Goal: Task Accomplishment & Management: Complete application form

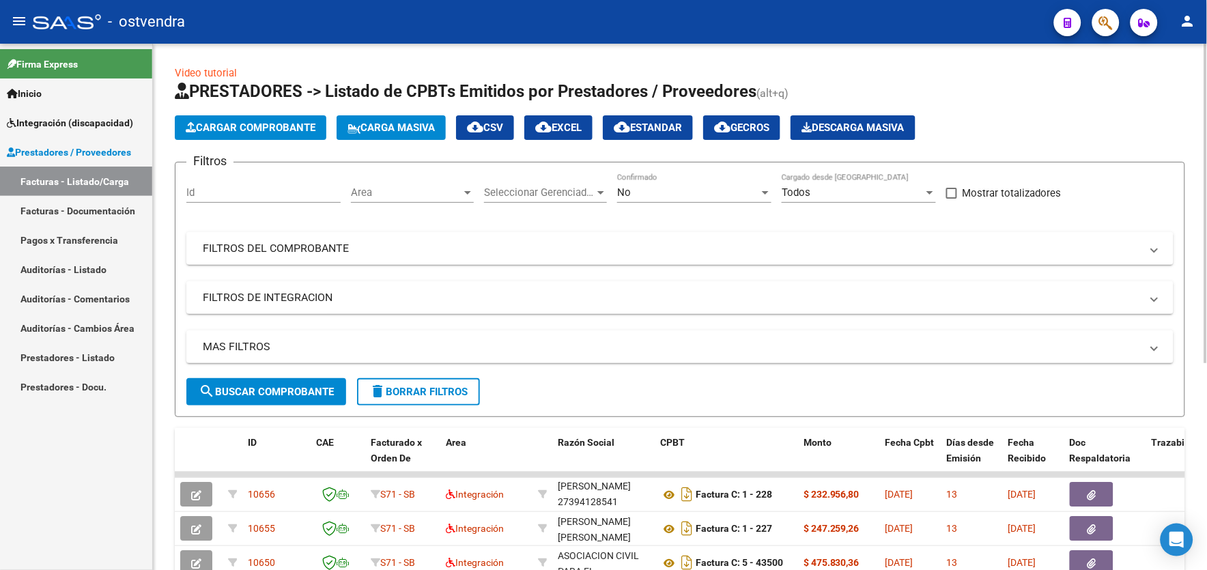
click at [1206, 102] on html "menu - ostvendra person Firma Express Inicio Instructivos Contacto OS Integraci…" at bounding box center [603, 285] width 1207 height 570
click at [107, 178] on link "Facturas - Listado/Carga" at bounding box center [76, 181] width 152 height 29
click at [304, 133] on span "Cargar Comprobante" at bounding box center [251, 128] width 130 height 12
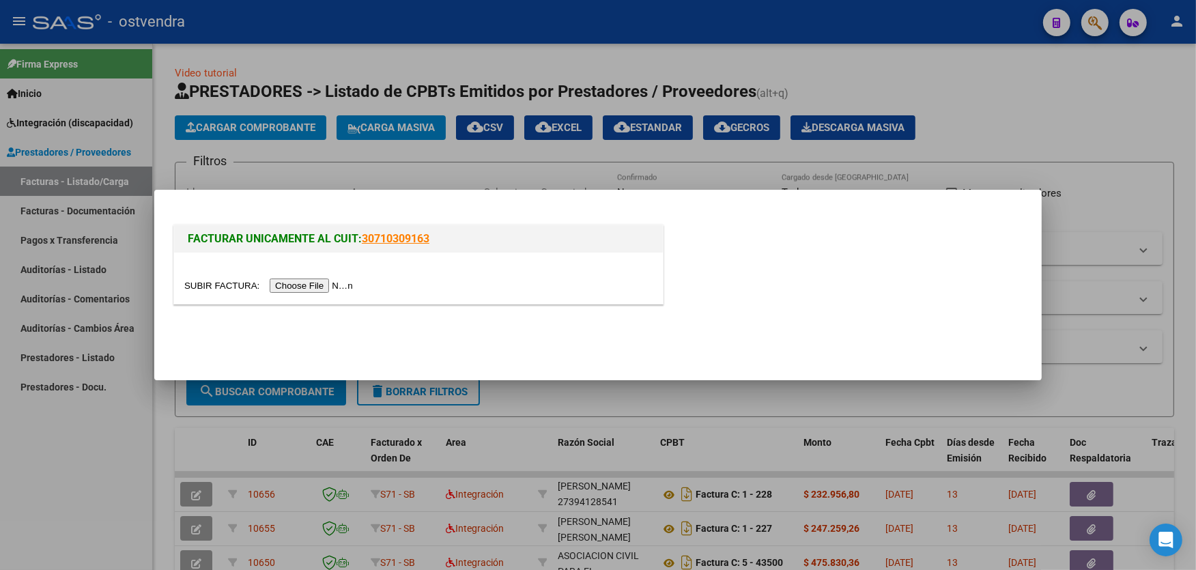
click at [317, 287] on input "file" at bounding box center [270, 286] width 173 height 14
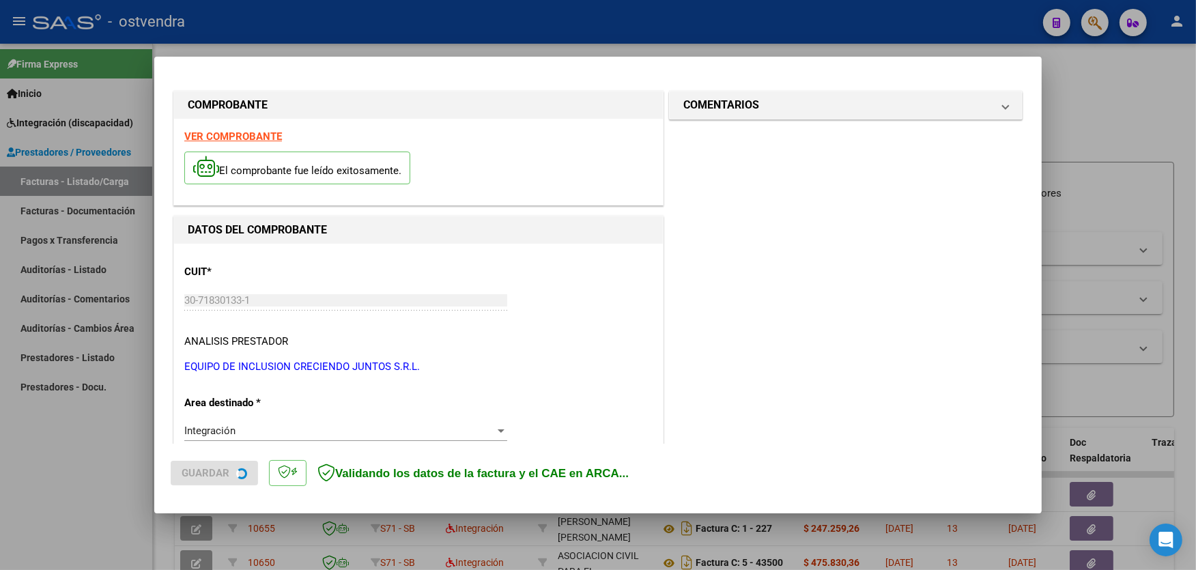
scroll to position [289, 0]
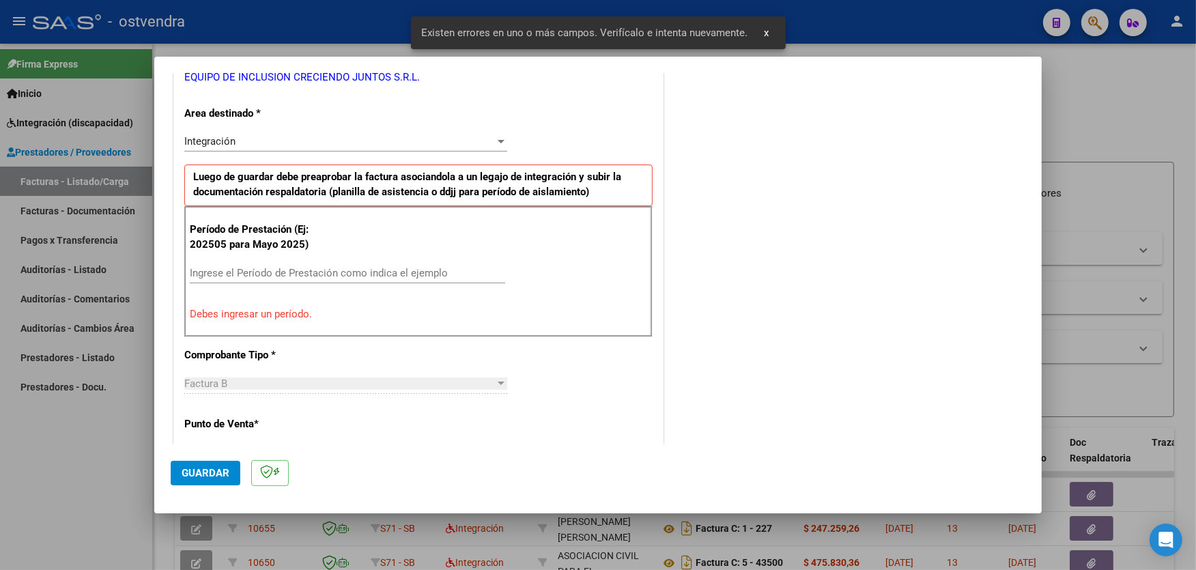
click at [404, 274] on input "Ingrese el Período de Prestación como indica el ejemplo" at bounding box center [347, 273] width 315 height 12
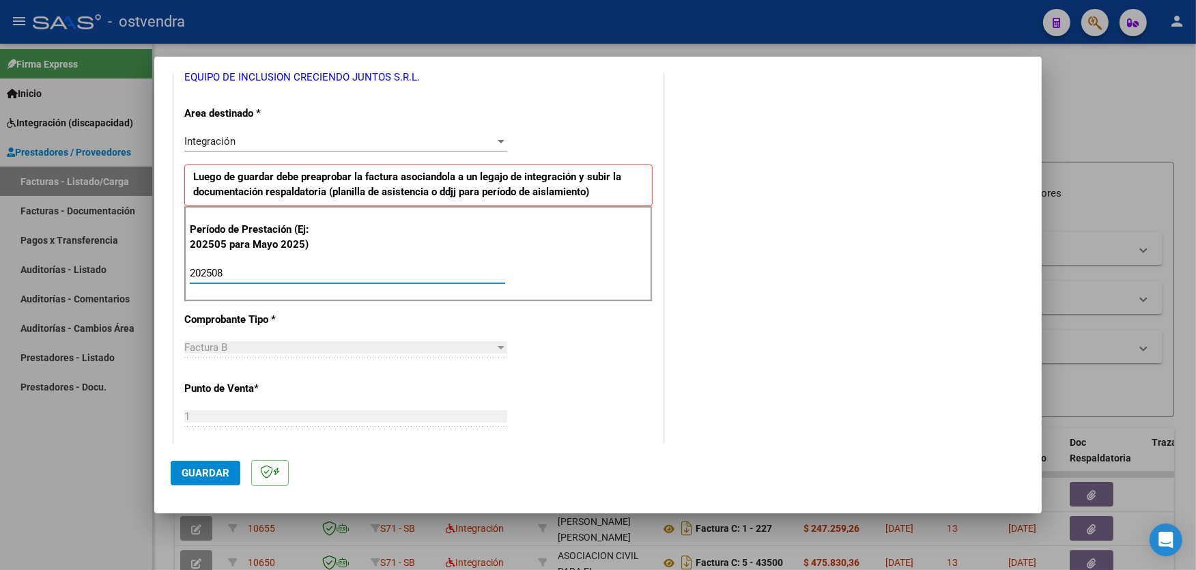
type input "202508"
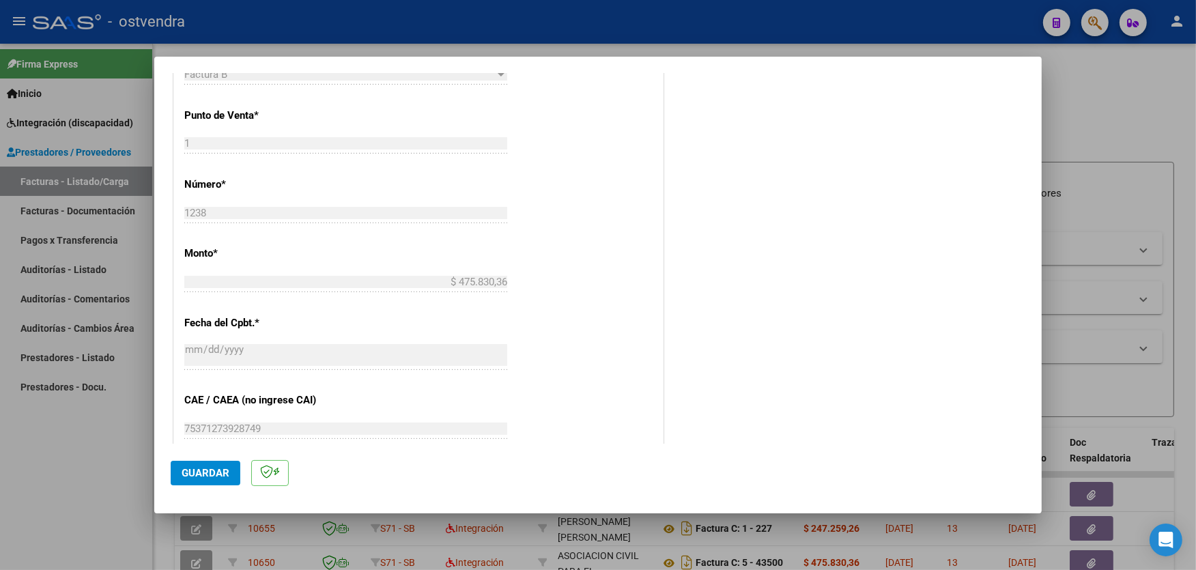
scroll to position [593, 0]
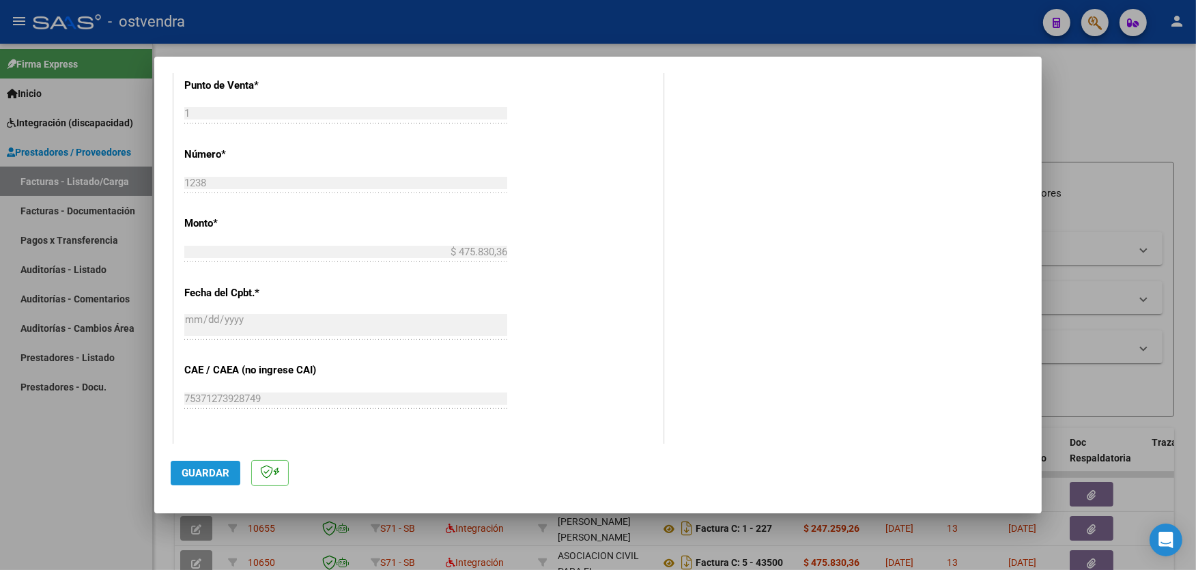
click at [203, 469] on span "Guardar" at bounding box center [206, 473] width 48 height 12
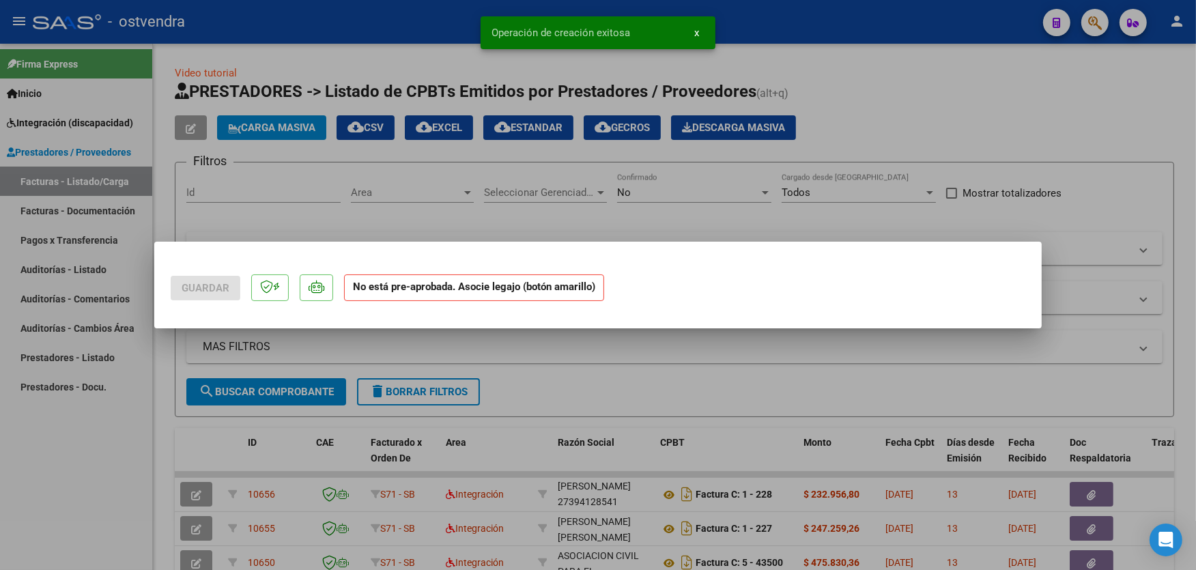
scroll to position [0, 0]
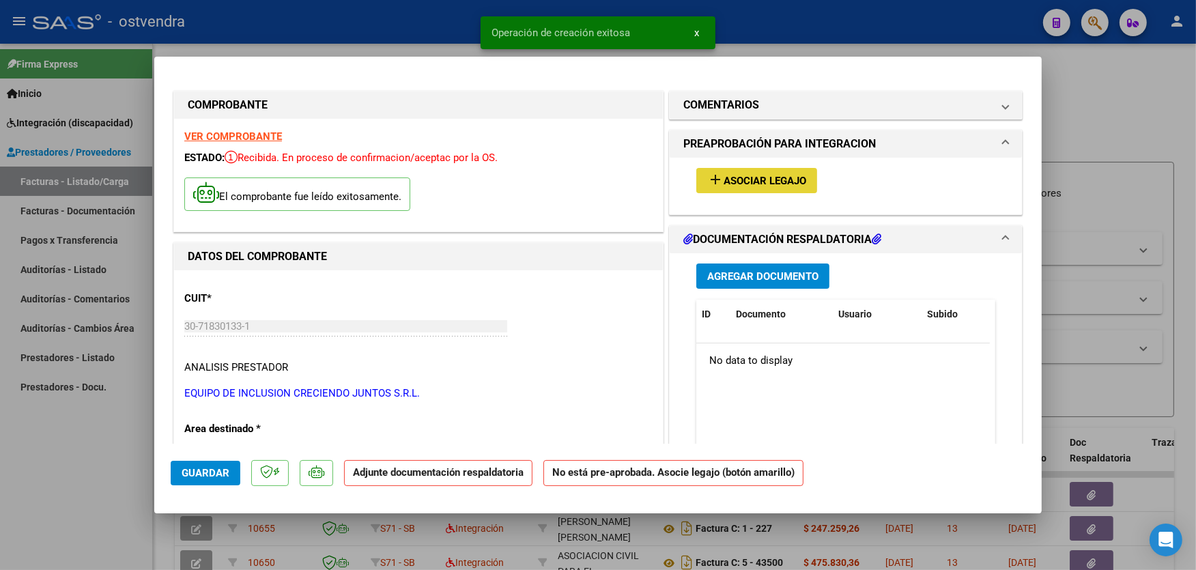
click at [789, 173] on button "add Asociar Legajo" at bounding box center [756, 180] width 121 height 25
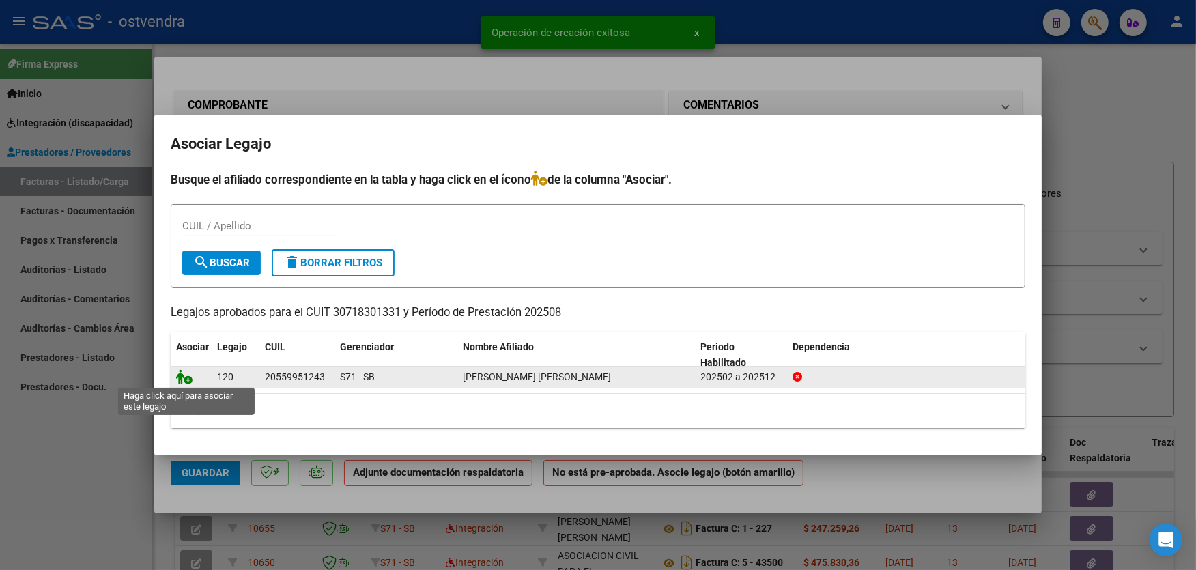
click at [186, 382] on icon at bounding box center [184, 376] width 16 height 15
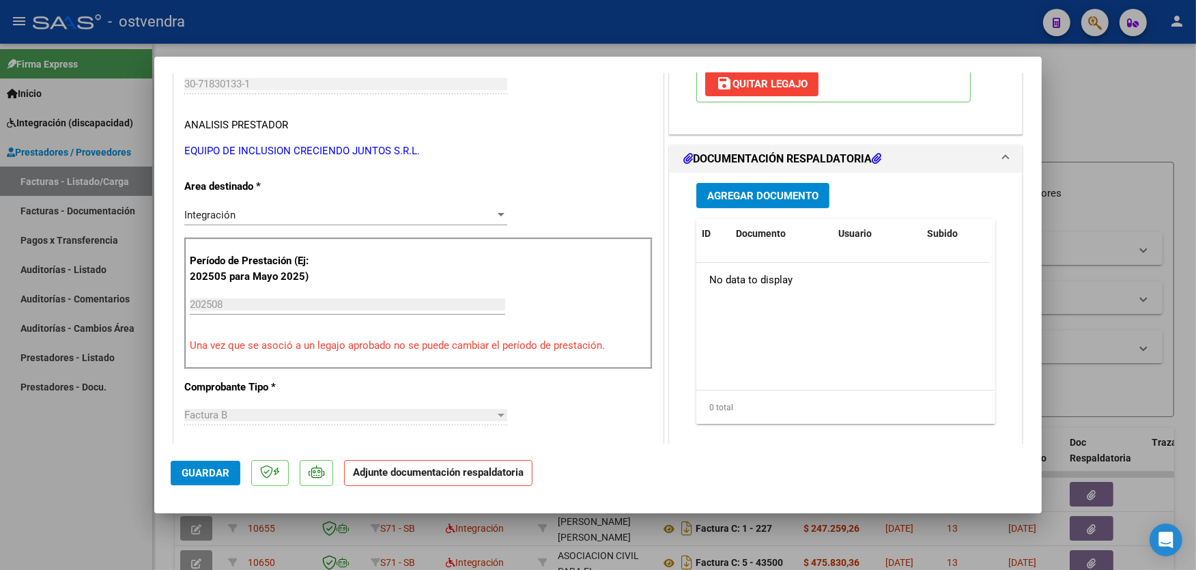
scroll to position [273, 0]
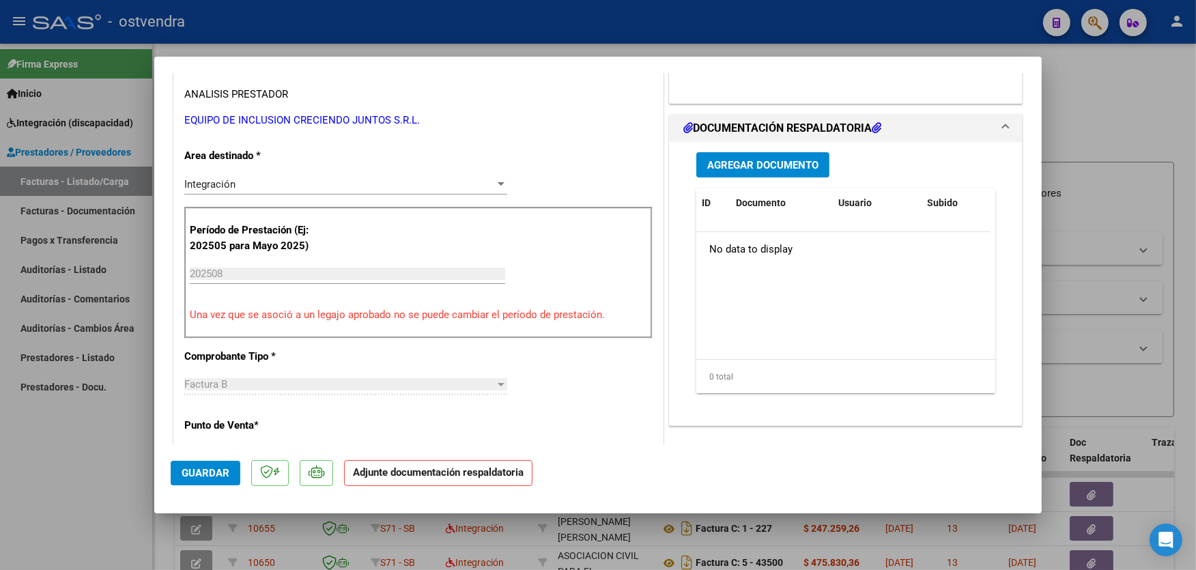
click at [787, 173] on button "Agregar Documento" at bounding box center [762, 164] width 133 height 25
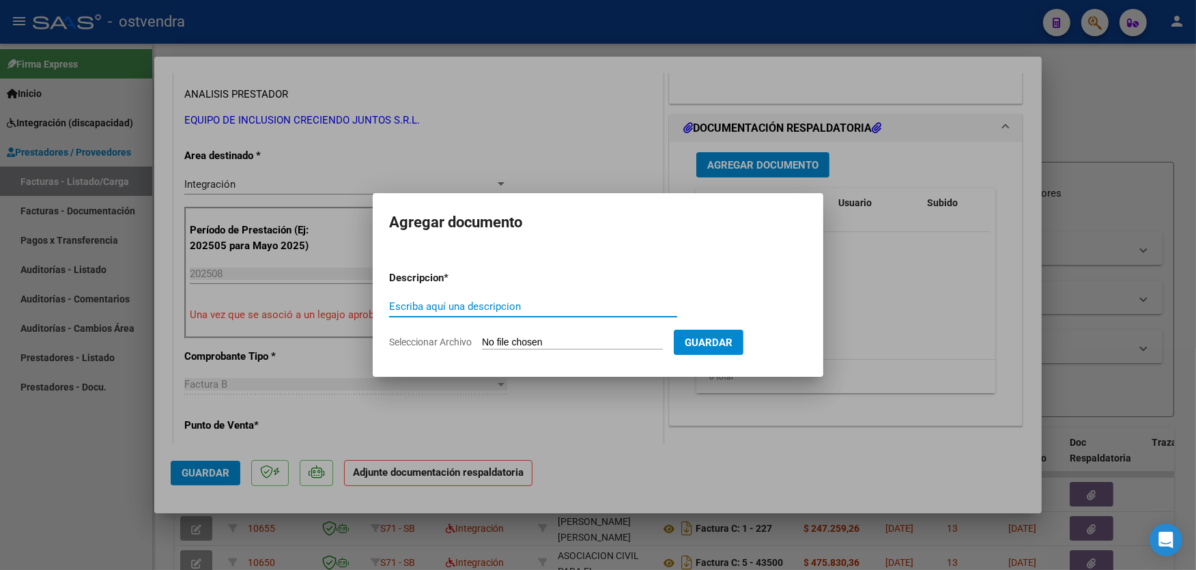
click at [546, 350] on input "Seleccionar Archivo" at bounding box center [572, 343] width 181 height 13
type input "C:\fakepath\ASISTENCIA B-1-1238.pdf"
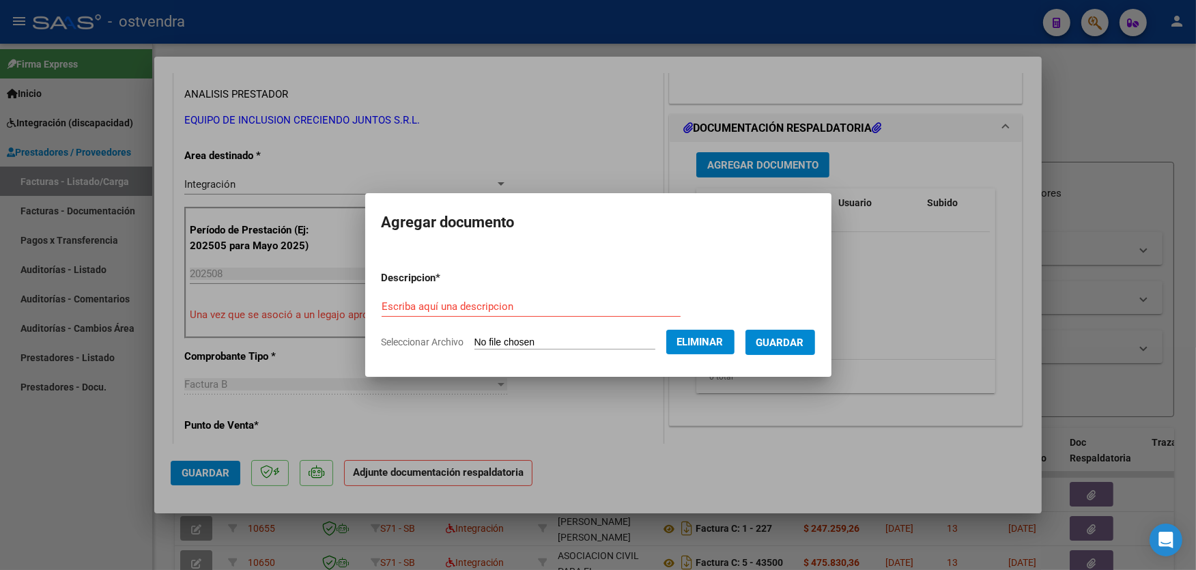
click at [552, 297] on div "Escriba aquí una descripcion" at bounding box center [531, 306] width 299 height 20
click at [537, 313] on div "Escriba aquí una descripcion" at bounding box center [531, 306] width 299 height 20
click at [516, 309] on input "Escriba aquí una descripcion" at bounding box center [531, 306] width 299 height 12
type input "PLANILLA DE ASISTENCIA"
click at [777, 344] on span "Guardar" at bounding box center [781, 343] width 48 height 12
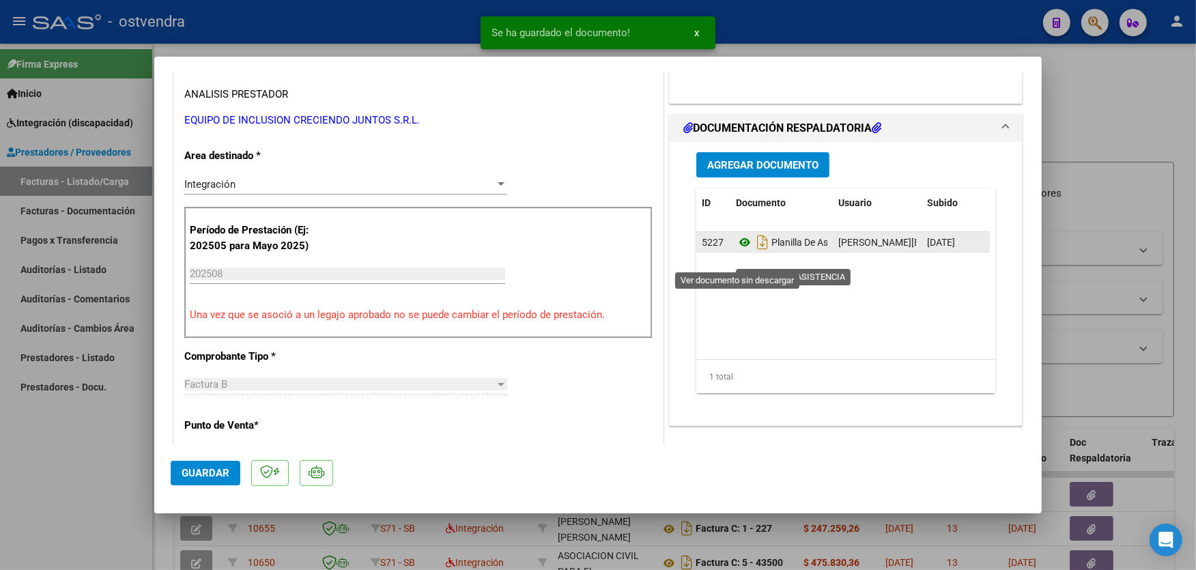
click at [739, 251] on icon at bounding box center [745, 242] width 18 height 16
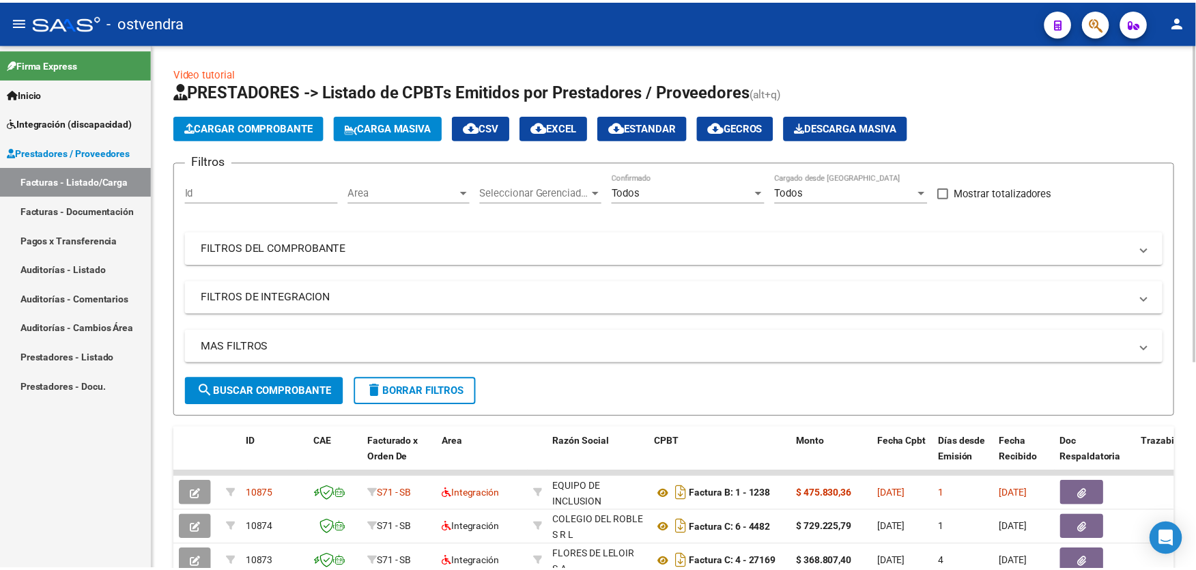
scroll to position [342, 0]
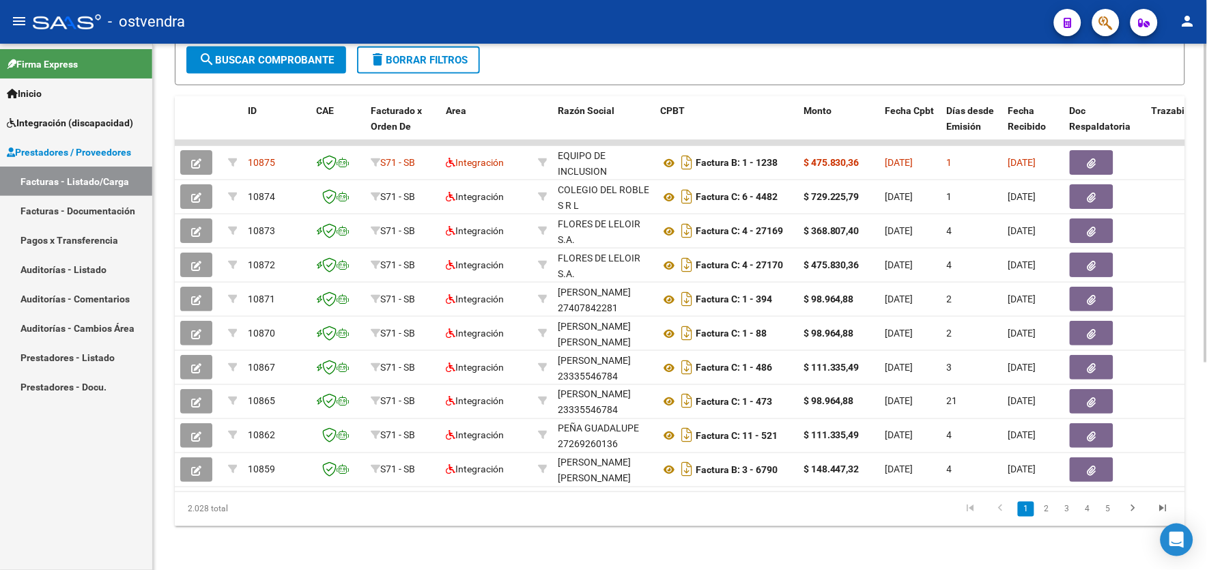
click at [1206, 440] on html "menu - ostvendra person Firma Express Inicio Instructivos Contacto OS Integraci…" at bounding box center [603, 285] width 1207 height 570
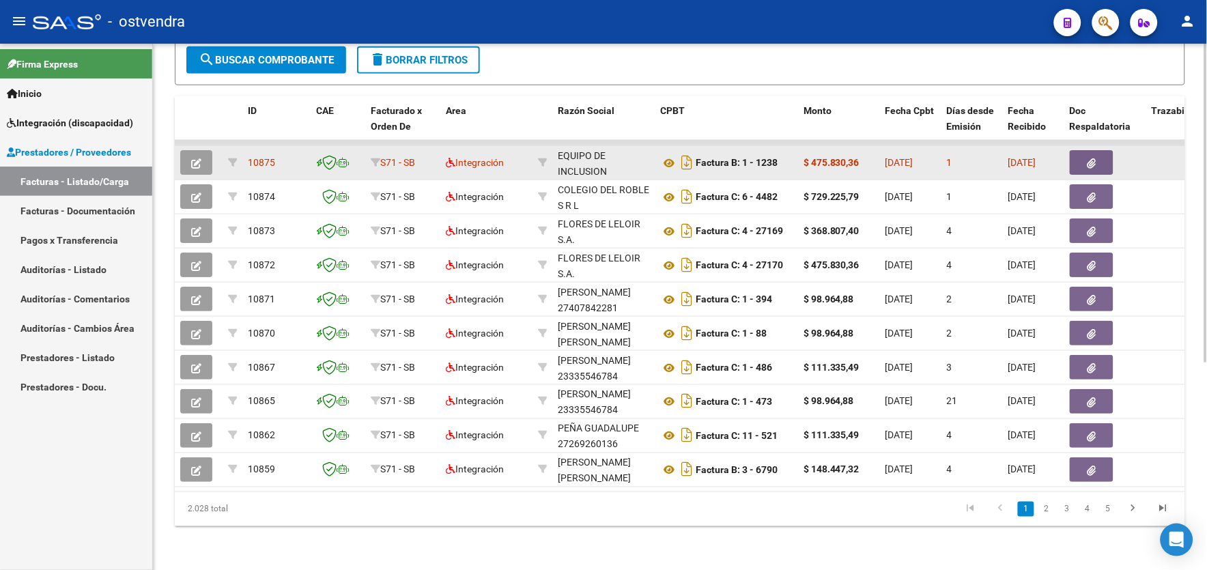
click at [192, 150] on button "button" at bounding box center [196, 162] width 32 height 25
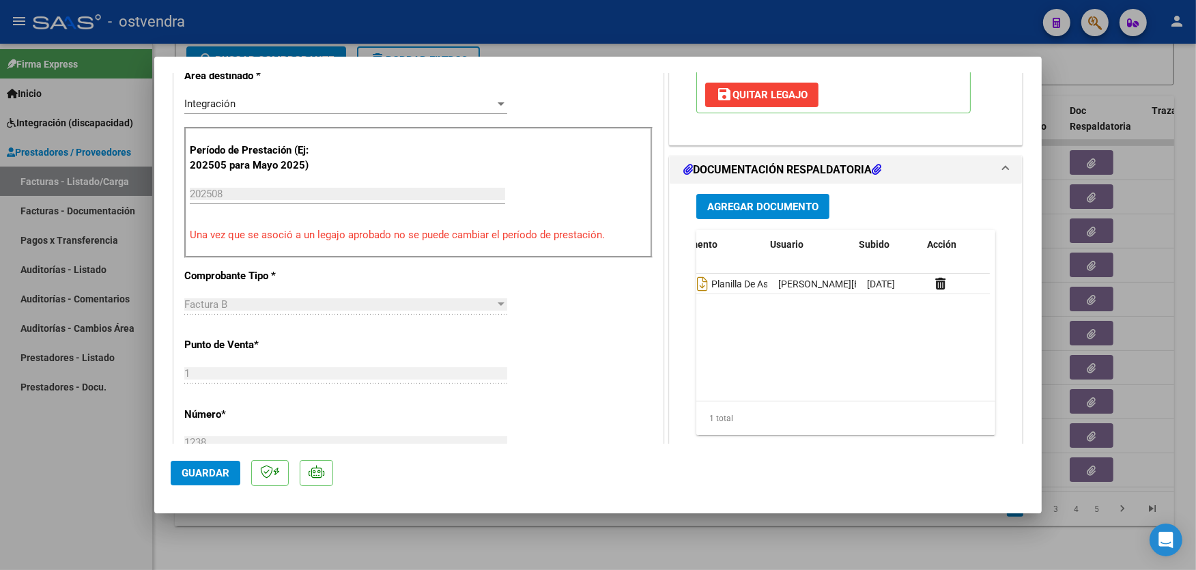
scroll to position [0, 68]
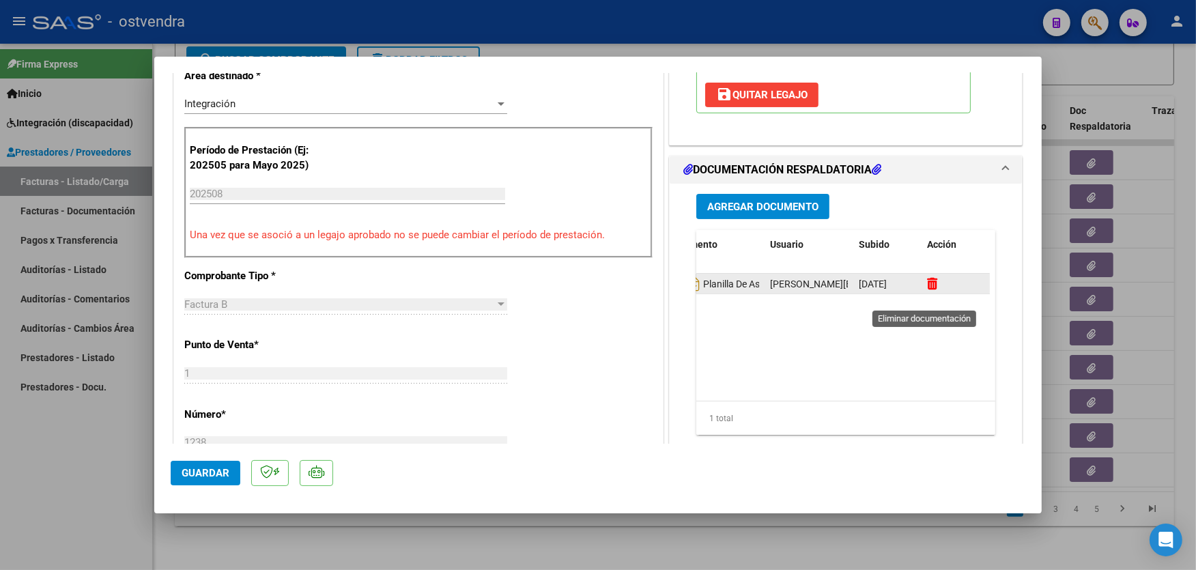
click at [927, 290] on icon at bounding box center [932, 283] width 10 height 13
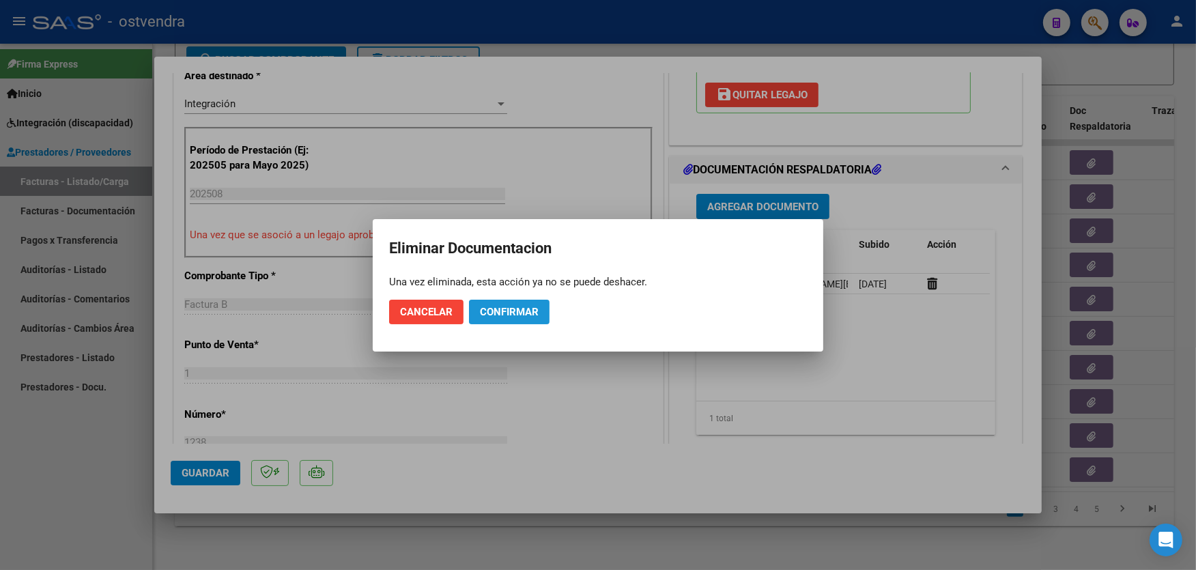
click at [507, 303] on button "Confirmar" at bounding box center [509, 312] width 81 height 25
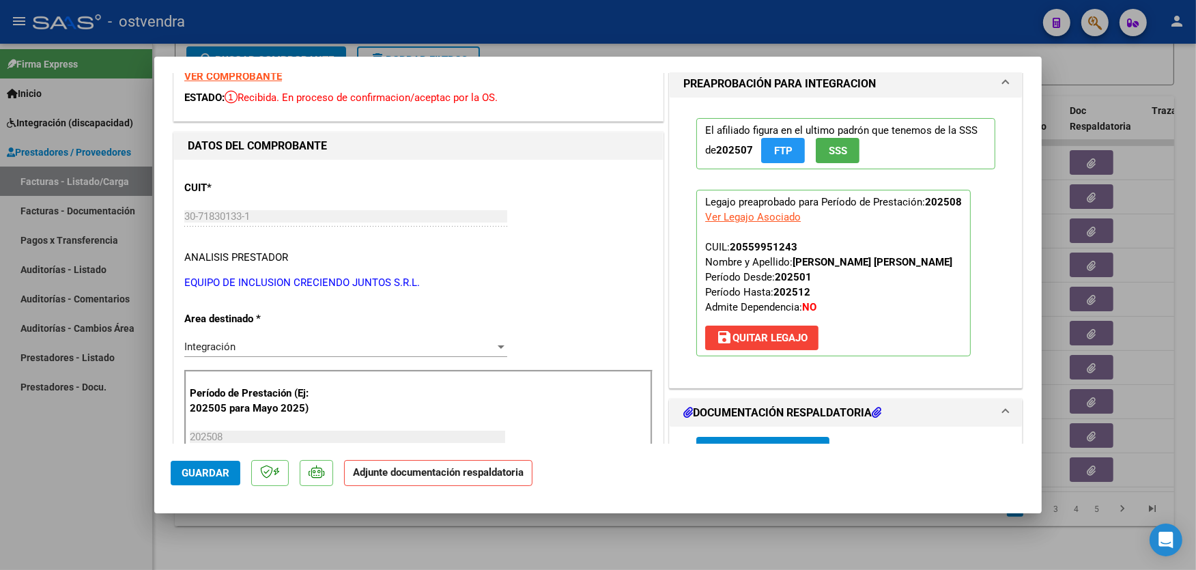
scroll to position [30, 0]
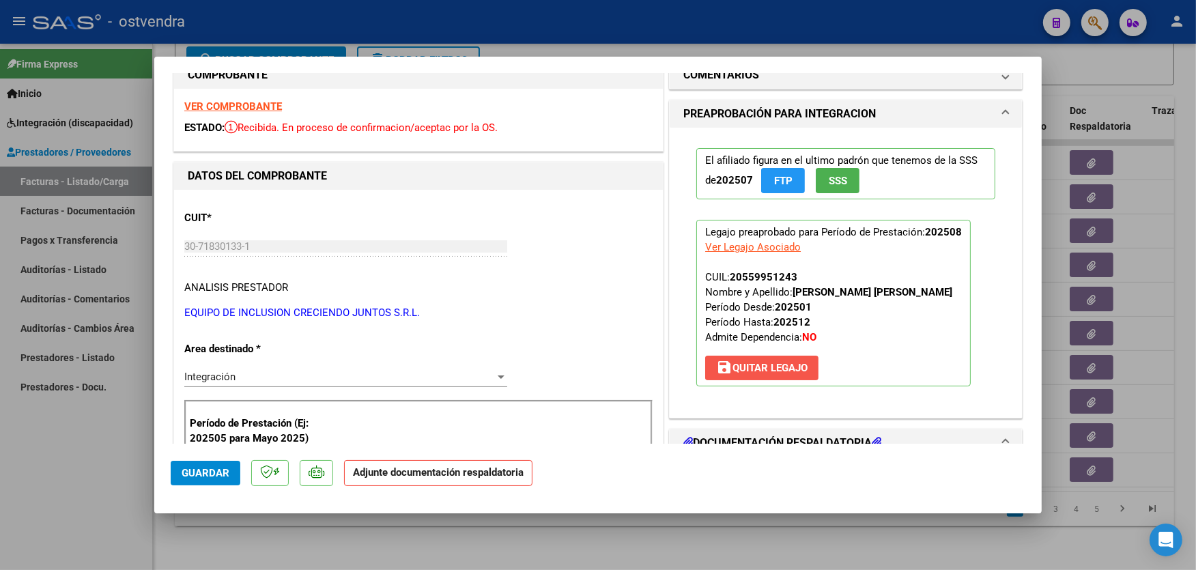
click at [772, 374] on span "save [PERSON_NAME]" at bounding box center [761, 368] width 91 height 12
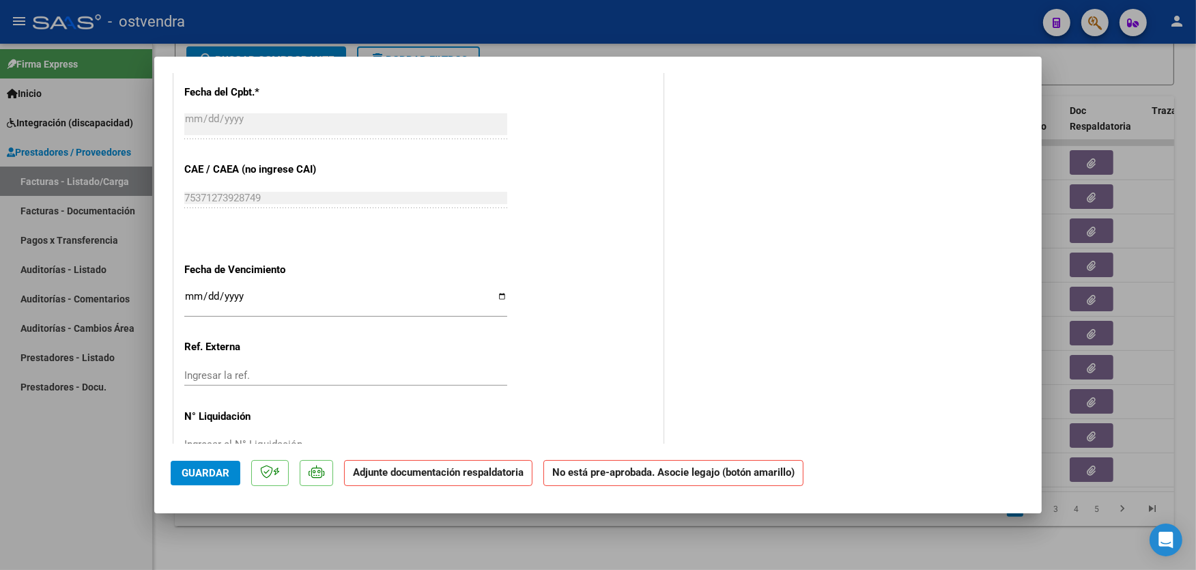
scroll to position [765, 0]
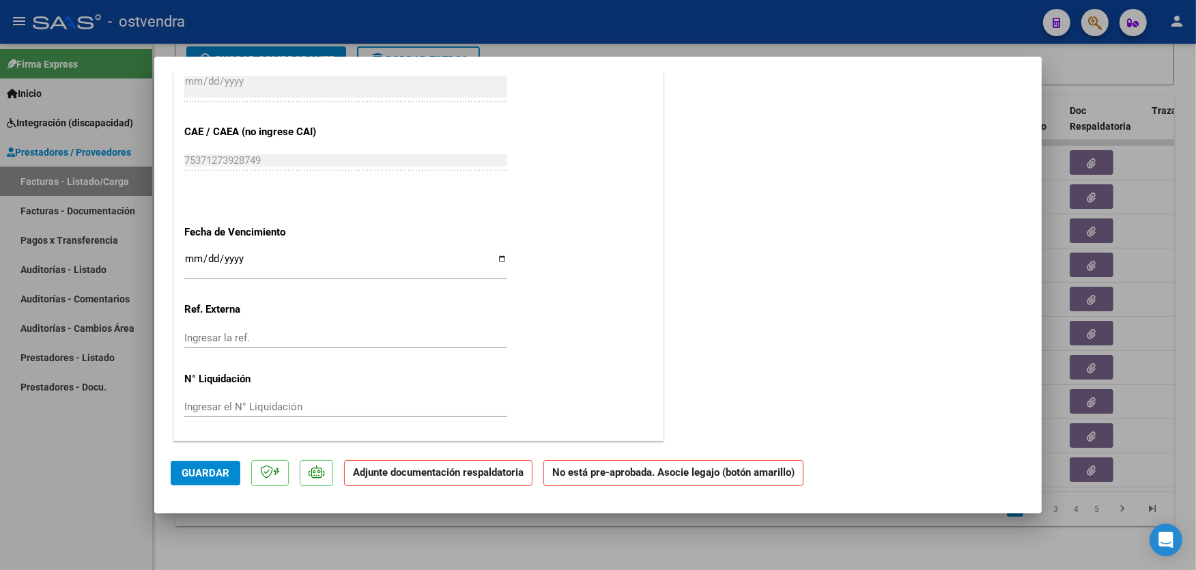
click at [1028, 87] on mat-dialog-content "COMPROBANTE VER COMPROBANTE ESTADO: Recibida. En proceso de confirmacion/acepta…" at bounding box center [598, 258] width 888 height 371
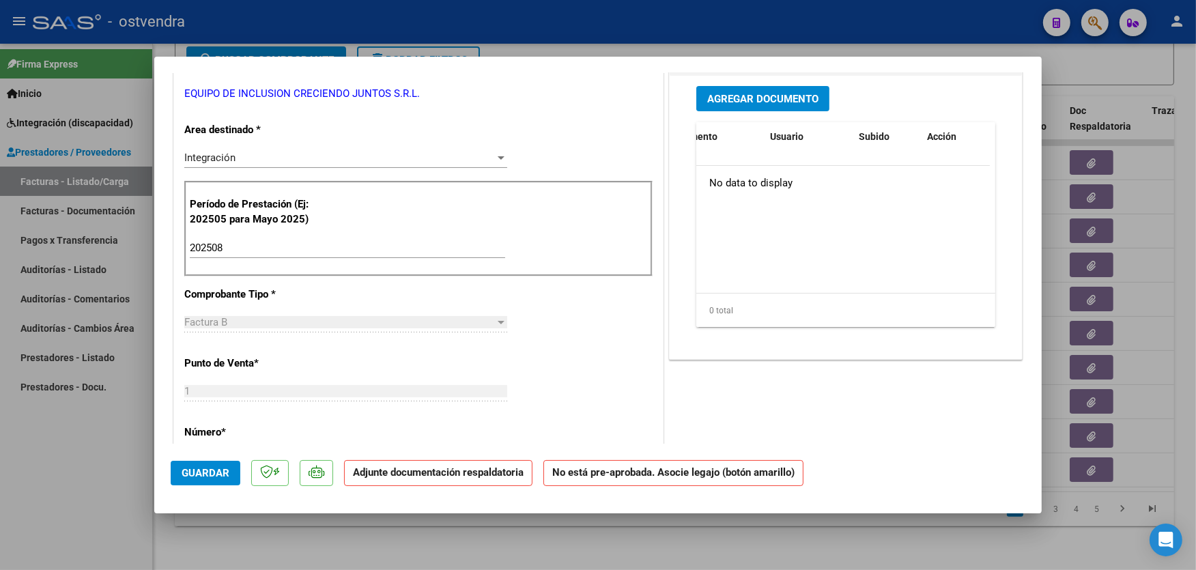
scroll to position [219, 0]
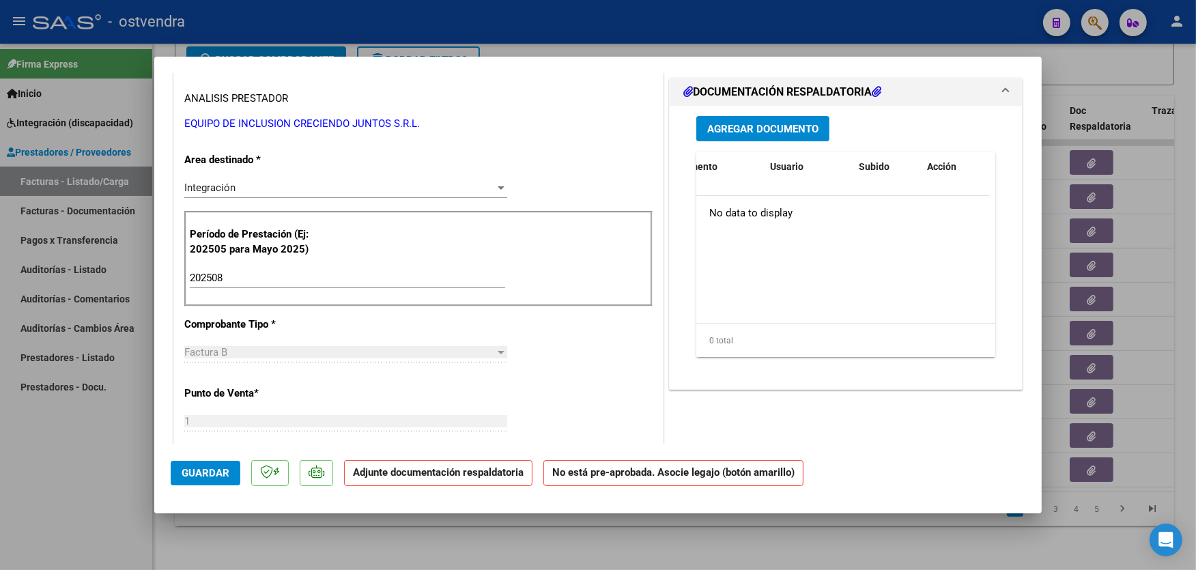
click at [303, 292] on div "202508 Ingrese el Período de Prestación como indica el ejemplo" at bounding box center [347, 284] width 315 height 33
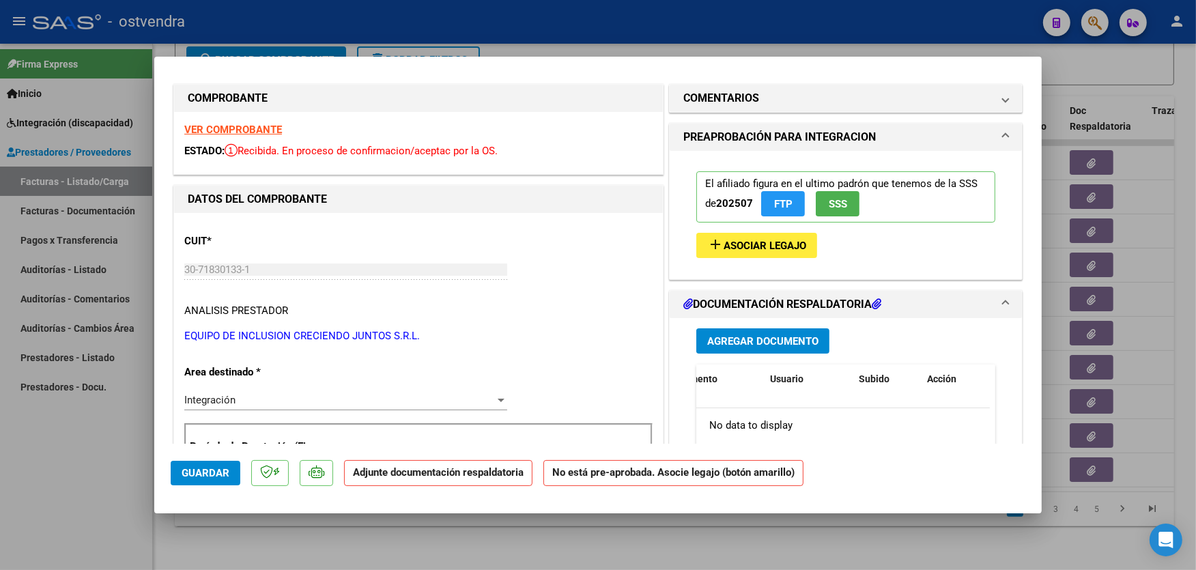
scroll to position [0, 0]
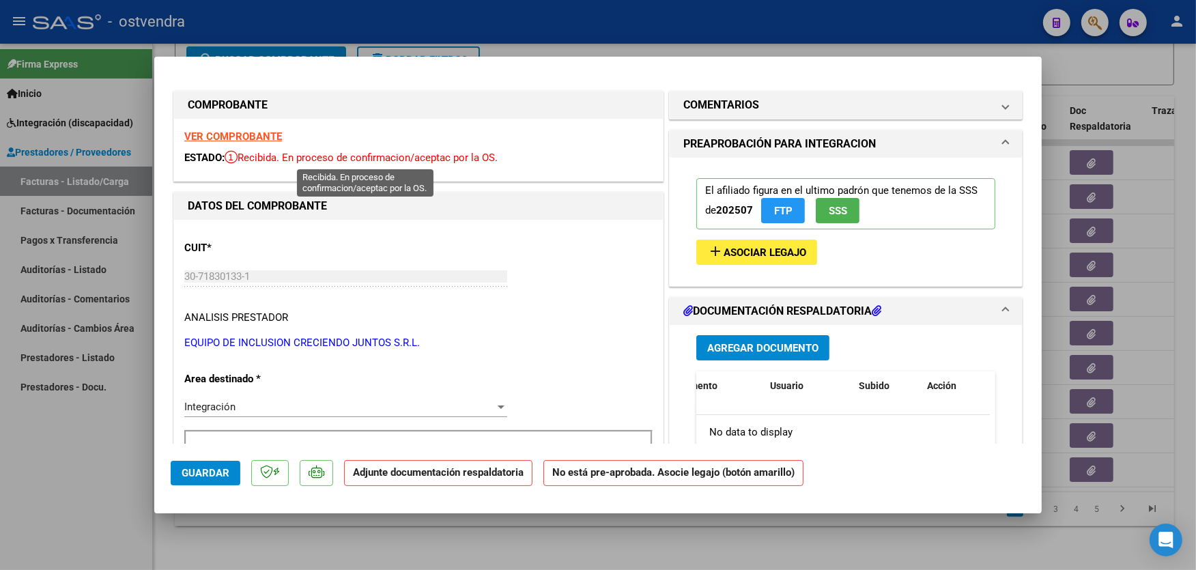
click at [492, 154] on span "Recibida. En proceso de confirmacion/aceptac por la OS." at bounding box center [361, 158] width 273 height 12
click at [789, 113] on mat-panel-title "COMENTARIOS" at bounding box center [837, 105] width 309 height 16
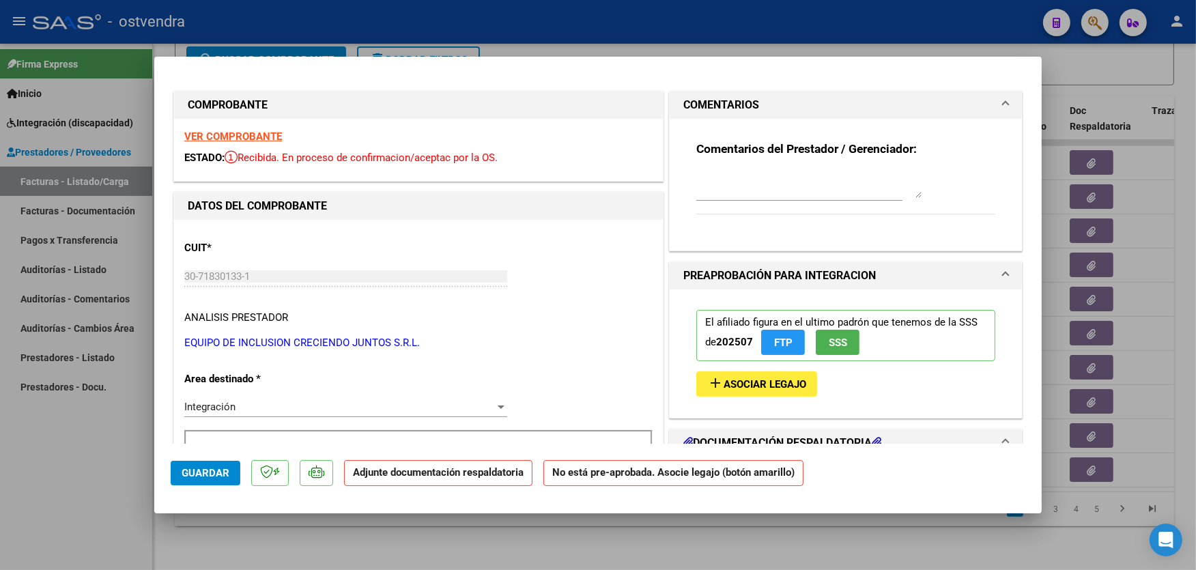
click at [785, 171] on textarea at bounding box center [808, 184] width 225 height 27
type textarea "16/09 esperando la planilla correcta."
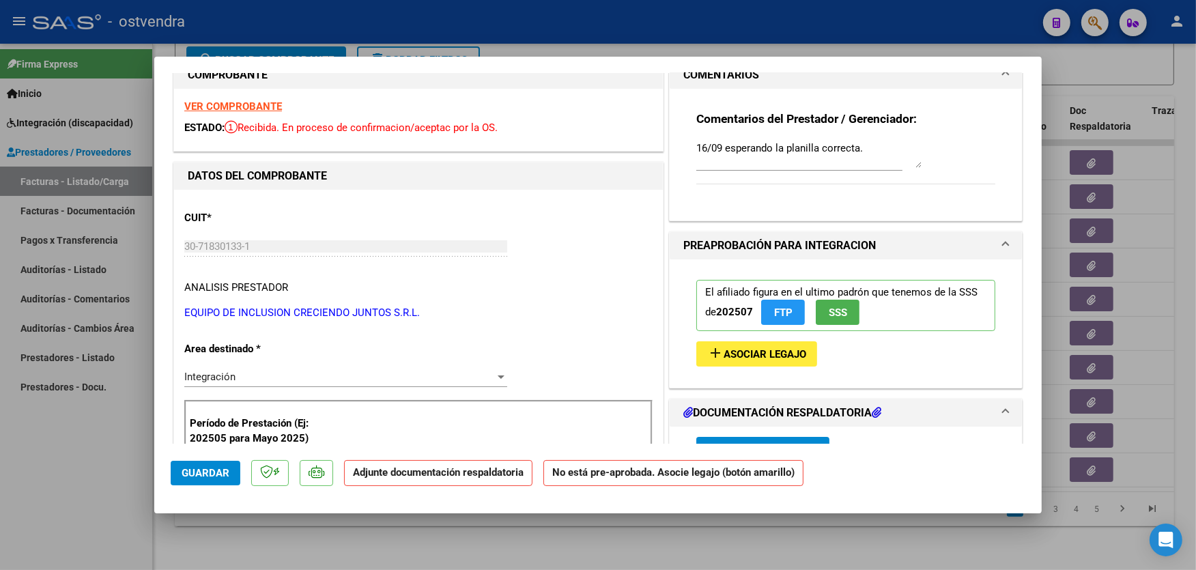
scroll to position [60, 0]
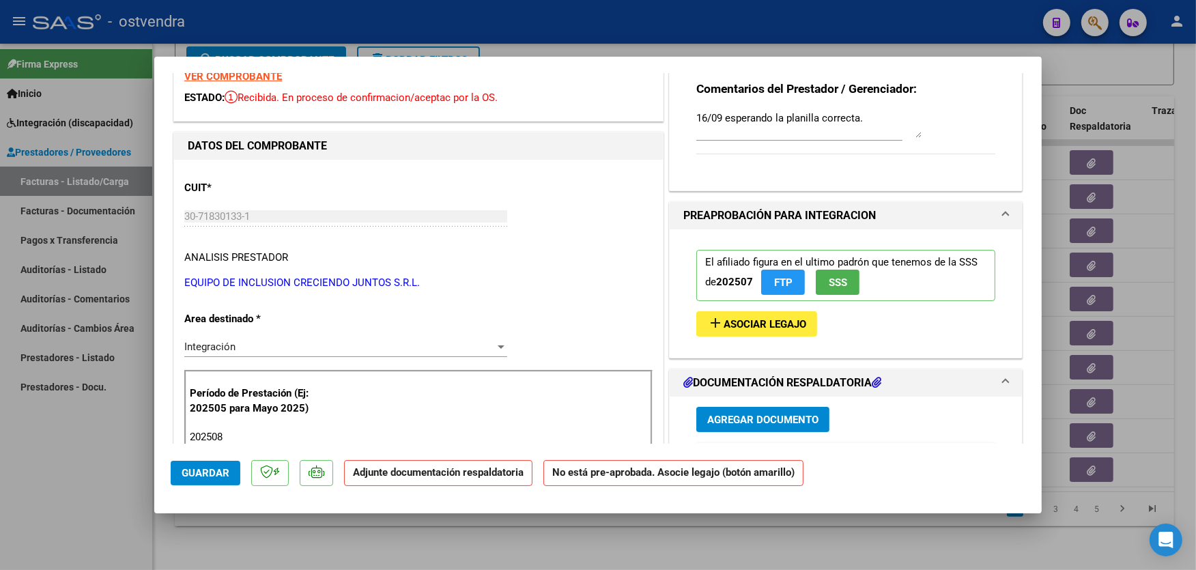
click at [745, 315] on button "add Asociar Legajo" at bounding box center [756, 323] width 121 height 25
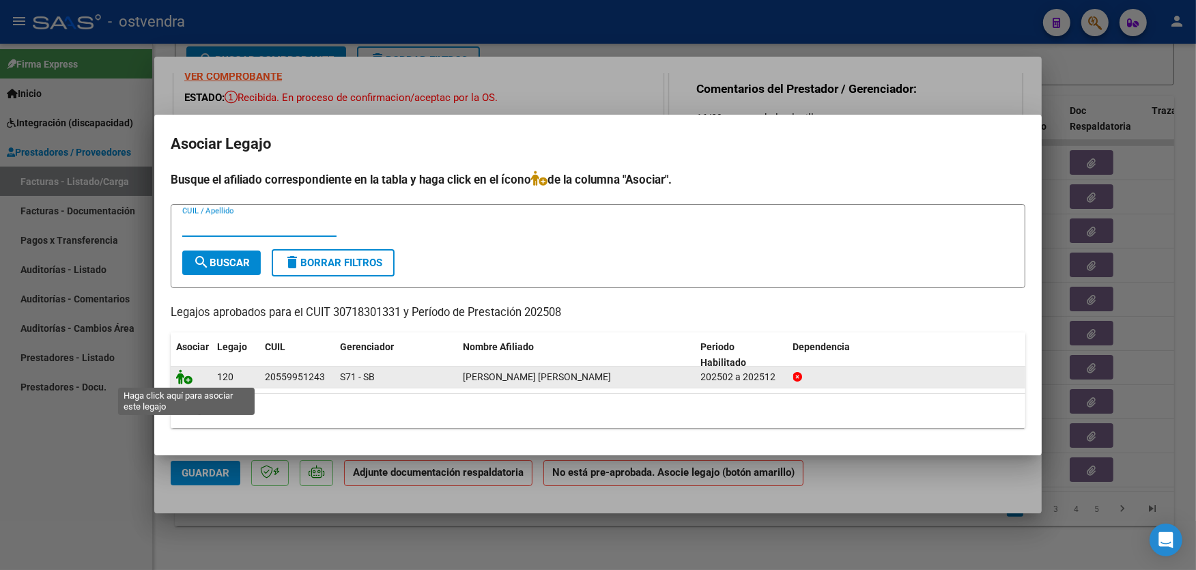
click at [188, 377] on icon at bounding box center [184, 376] width 16 height 15
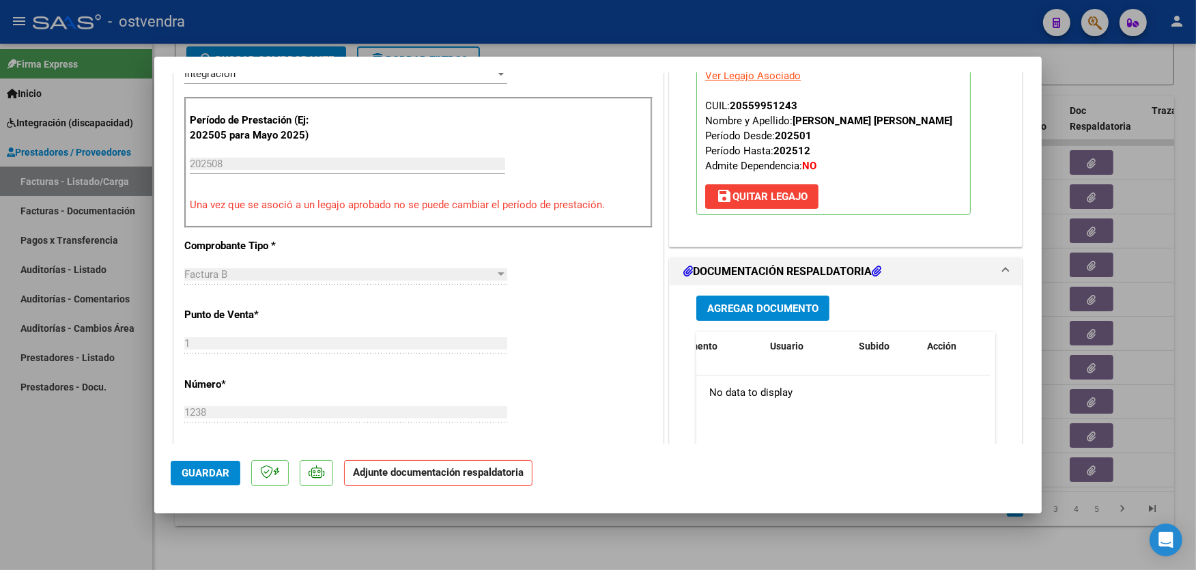
scroll to position [364, 0]
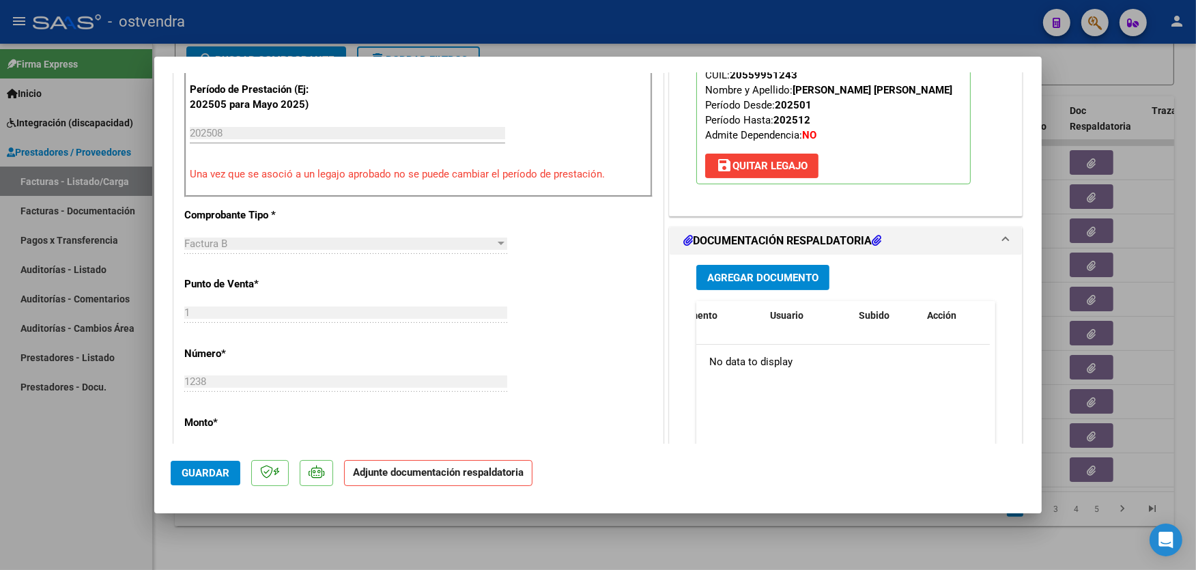
click at [59, 481] on div at bounding box center [598, 285] width 1196 height 570
type input "$ 0,00"
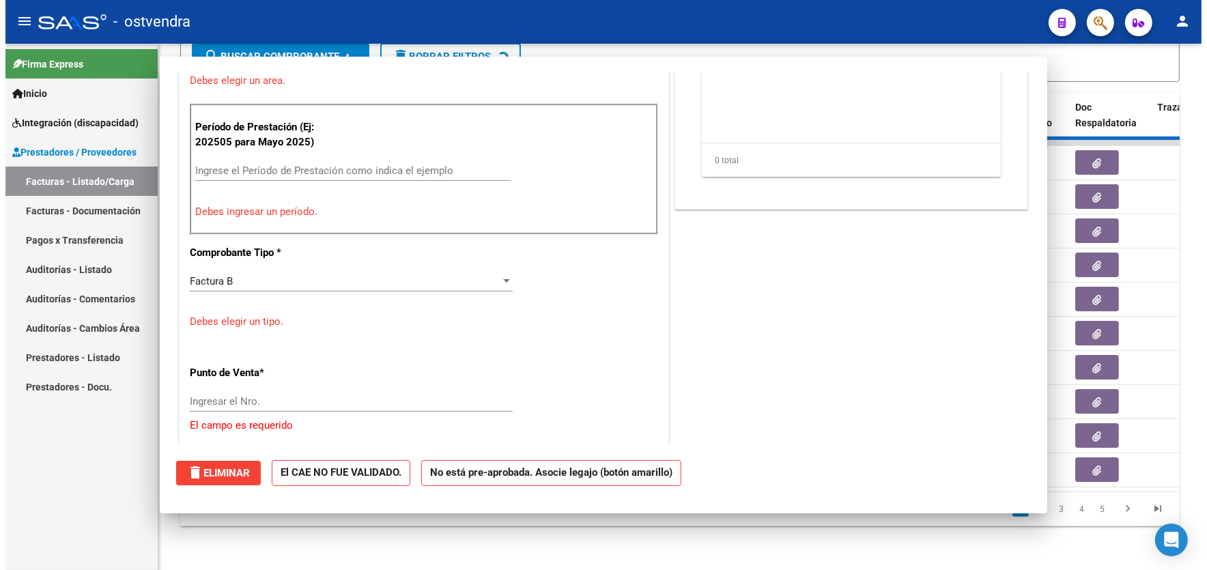
scroll to position [401, 0]
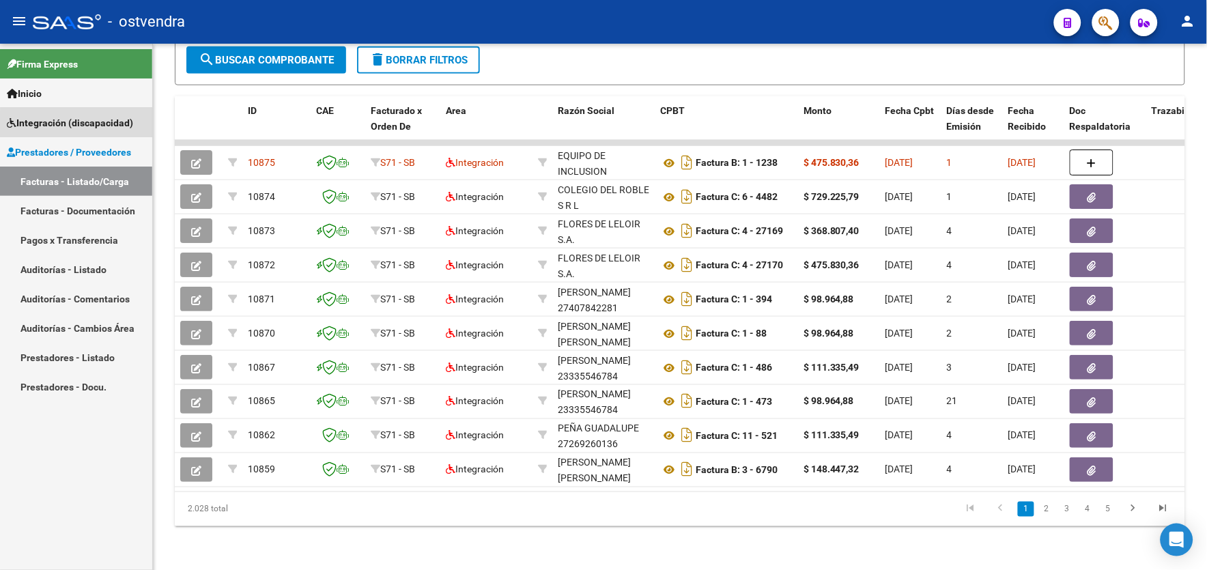
click at [110, 128] on span "Integración (discapacidad)" at bounding box center [70, 122] width 126 height 15
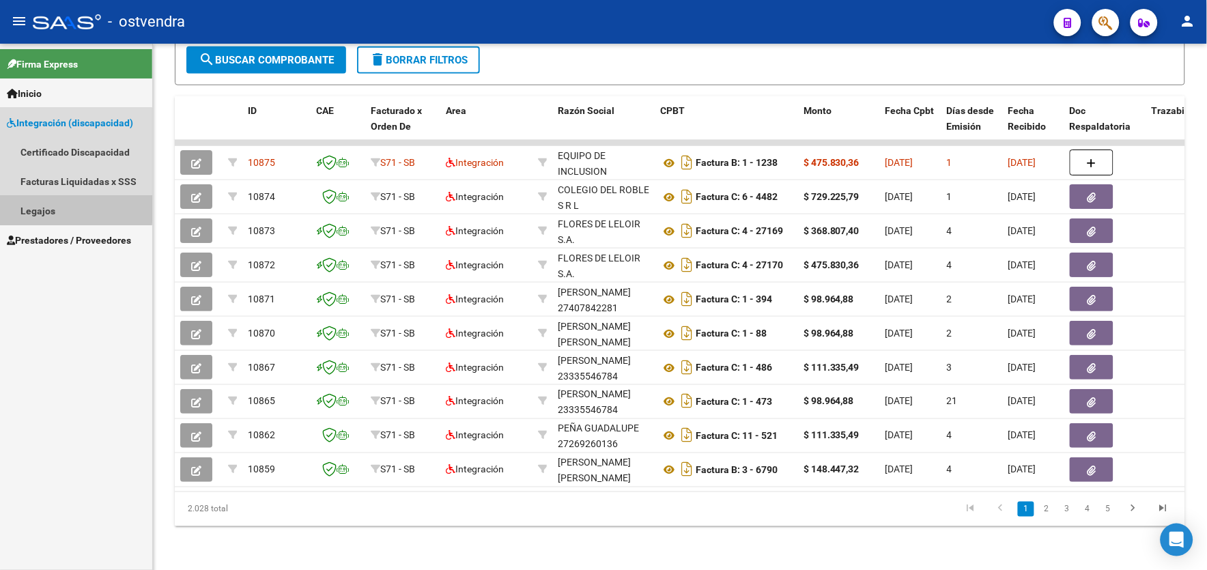
click at [68, 208] on link "Legajos" at bounding box center [76, 210] width 152 height 29
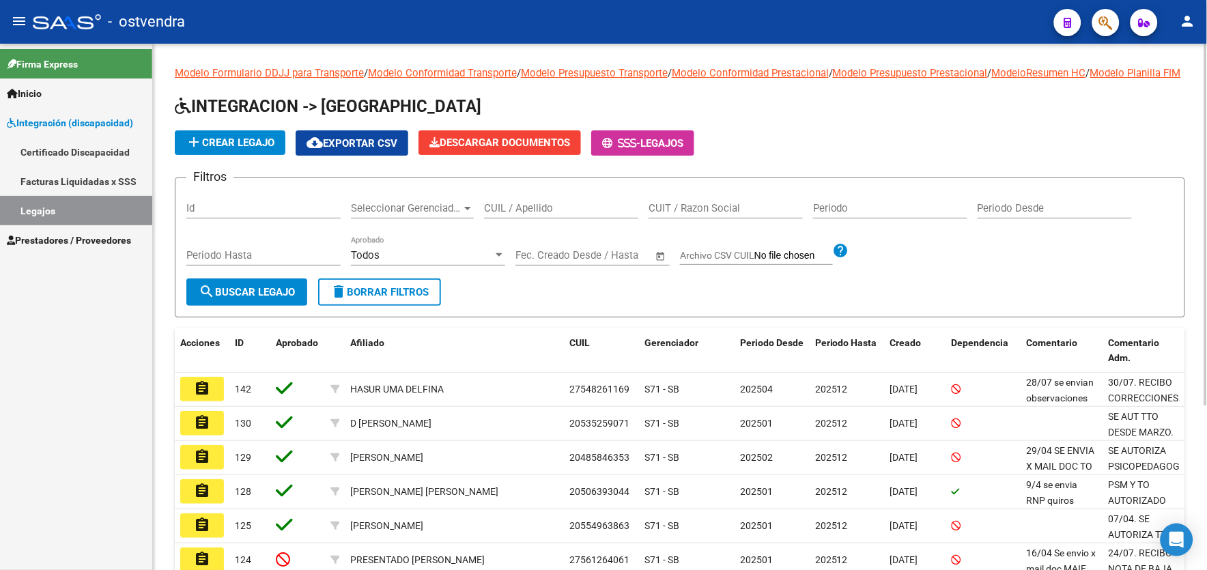
click at [1206, 535] on html "menu - ostvendra person Firma Express Inicio Instructivos Contacto OS Integraci…" at bounding box center [603, 285] width 1207 height 570
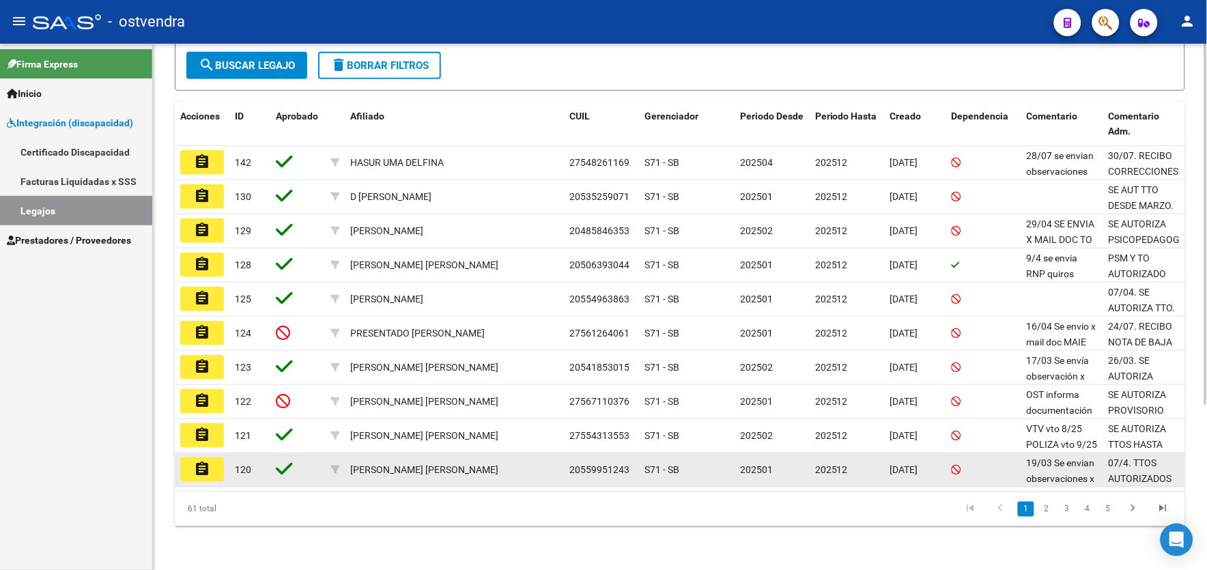
click at [220, 472] on button "assignment" at bounding box center [202, 469] width 44 height 25
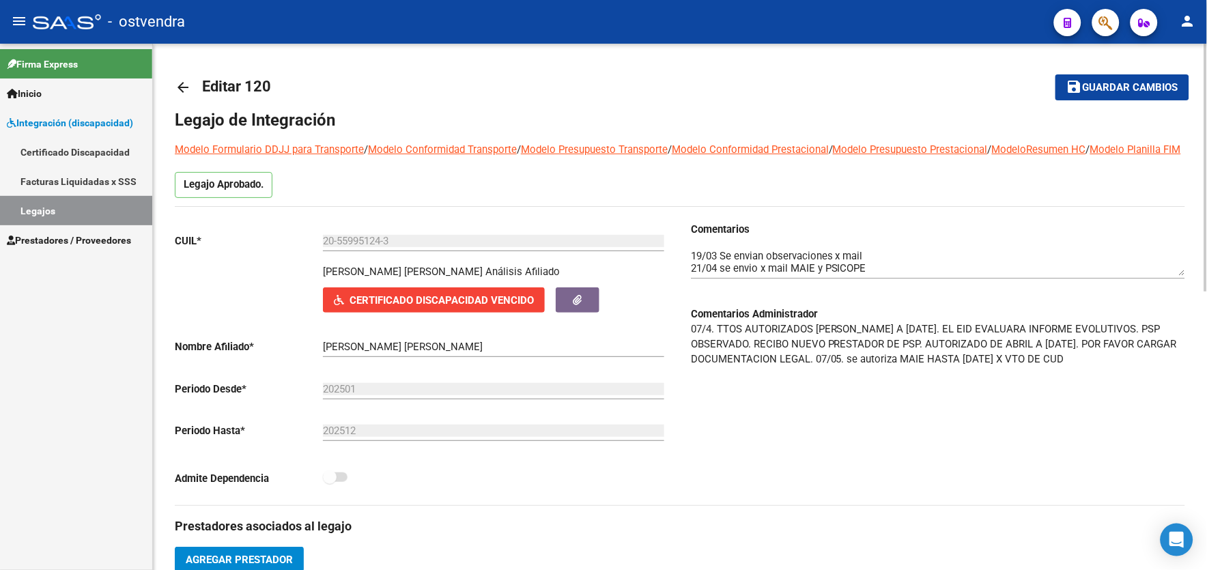
scroll to position [527, 0]
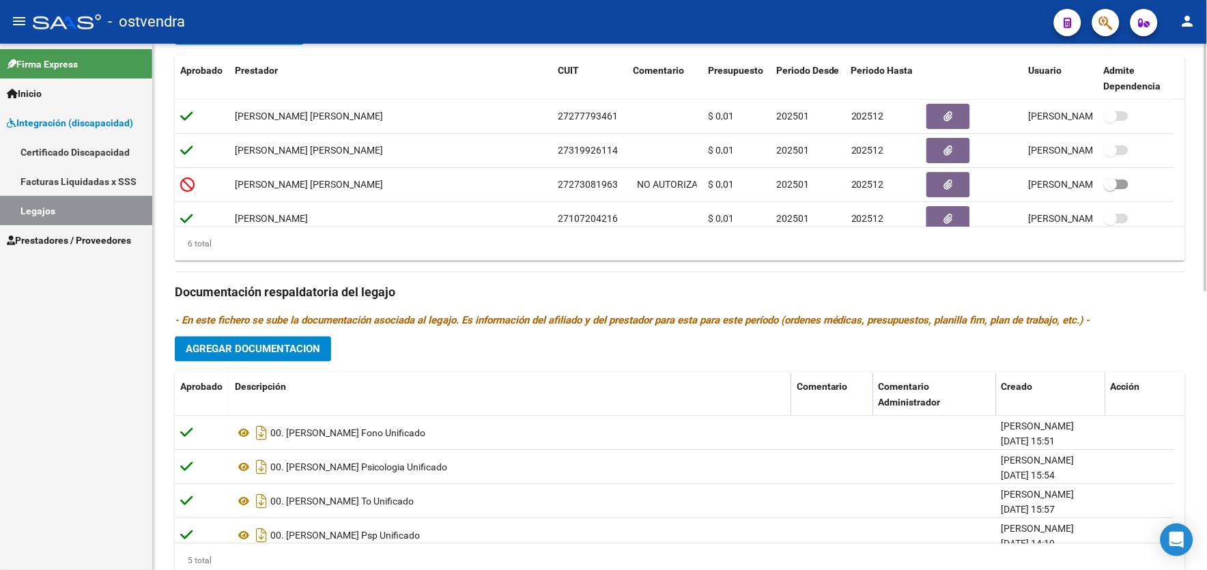
click at [1206, 418] on html "menu - ostvendra person Firma Express Inicio Instructivos Contacto OS Integraci…" at bounding box center [603, 285] width 1207 height 570
click at [1179, 565] on div "5 total" at bounding box center [680, 561] width 1010 height 34
click at [1185, 565] on div "5 total" at bounding box center [680, 561] width 1010 height 34
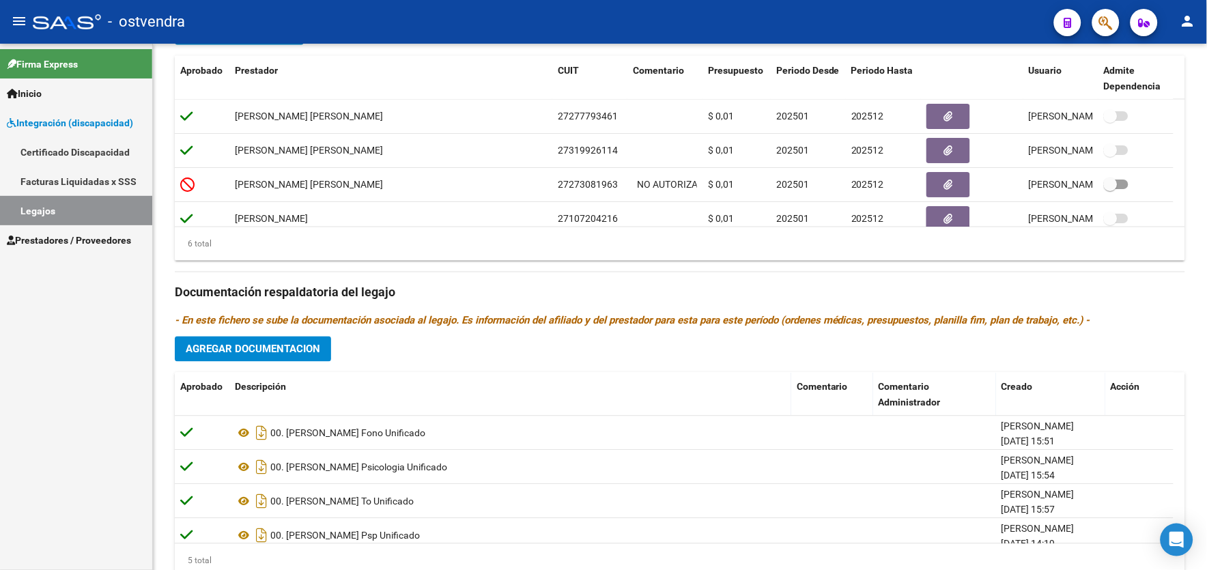
click at [1185, 565] on div "5 total" at bounding box center [680, 561] width 1010 height 34
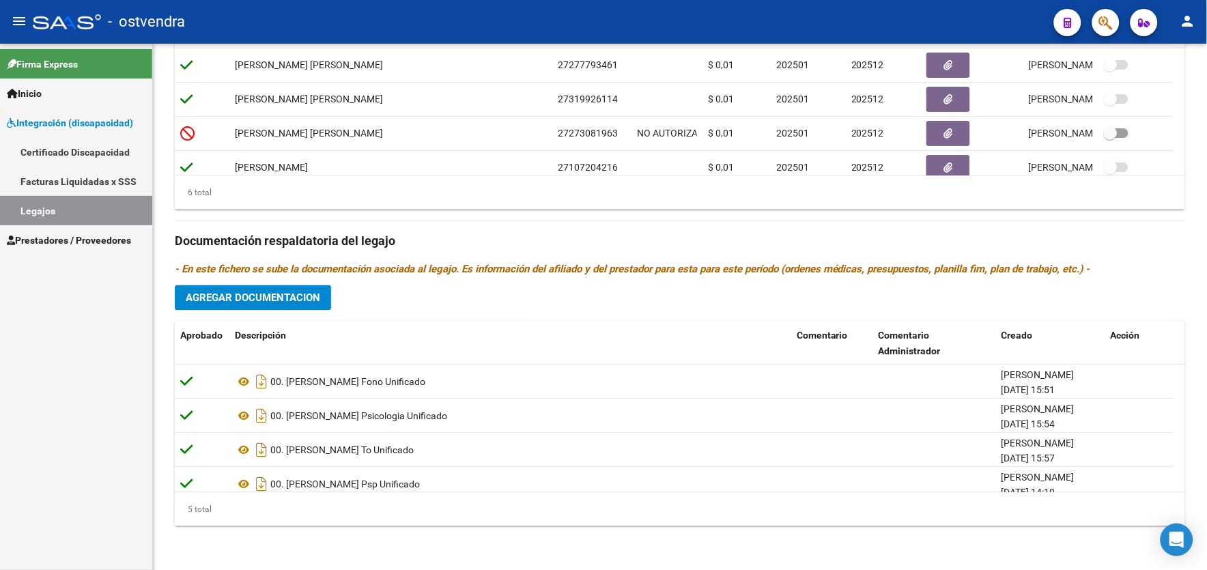
click at [1206, 558] on html "menu - ostvendra person Firma Express Inicio Instructivos Contacto OS Integraci…" at bounding box center [603, 285] width 1207 height 570
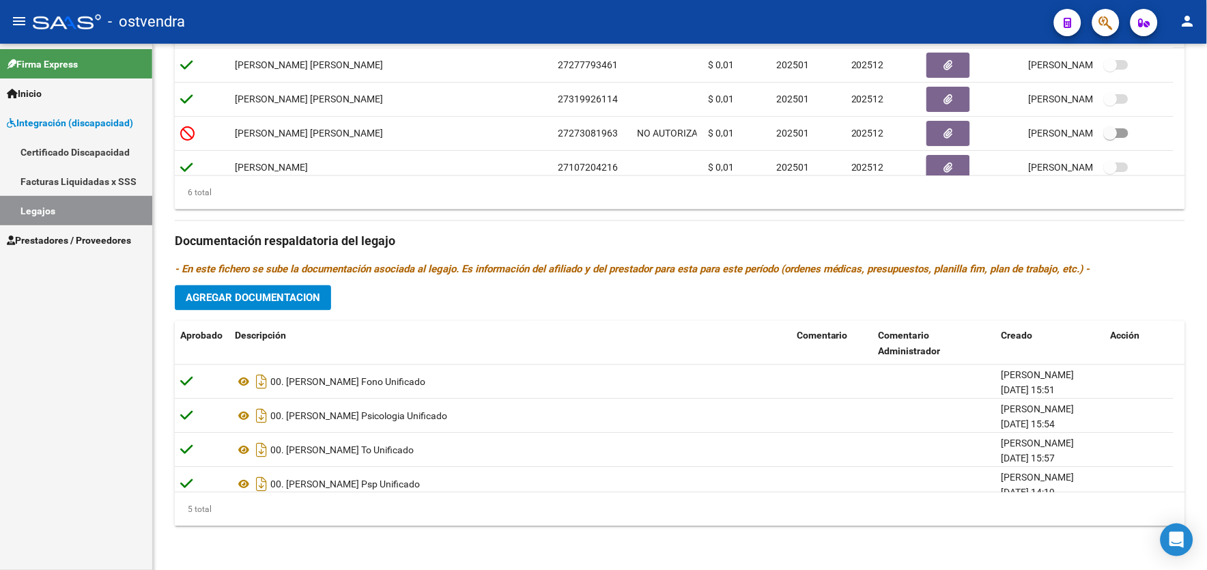
scroll to position [48, 0]
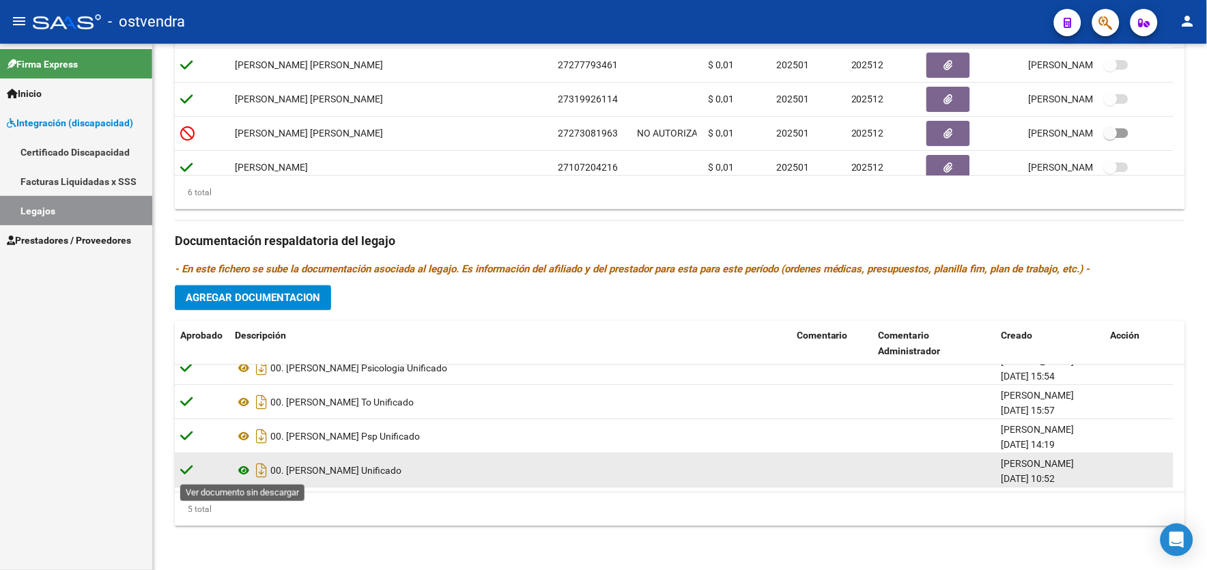
click at [241, 472] on icon at bounding box center [244, 471] width 18 height 16
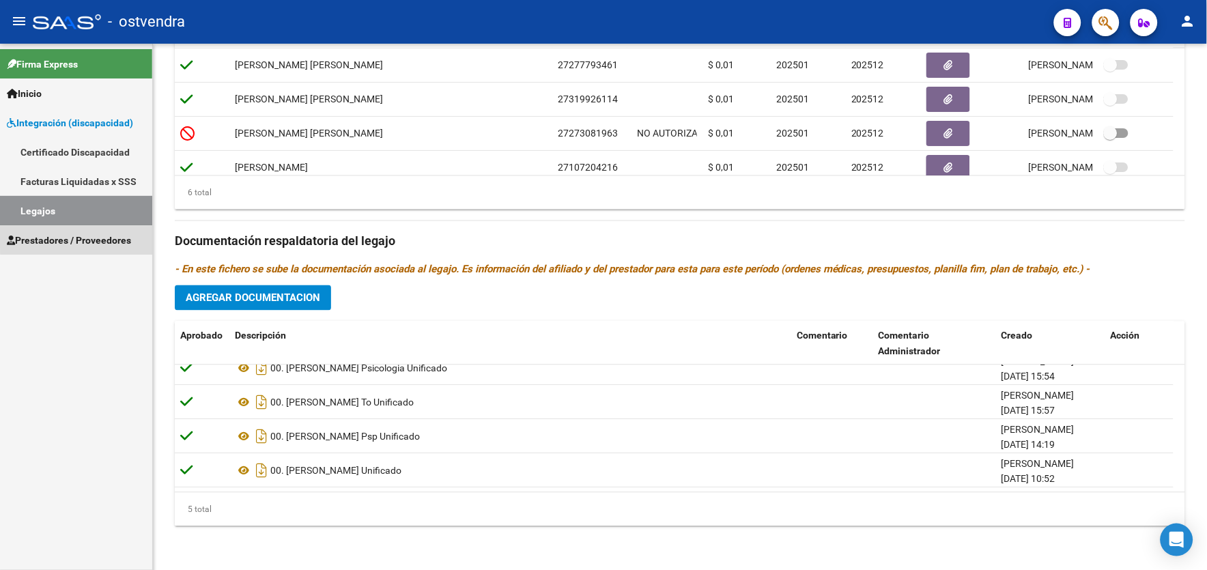
click at [120, 237] on span "Prestadores / Proveedores" at bounding box center [69, 240] width 124 height 15
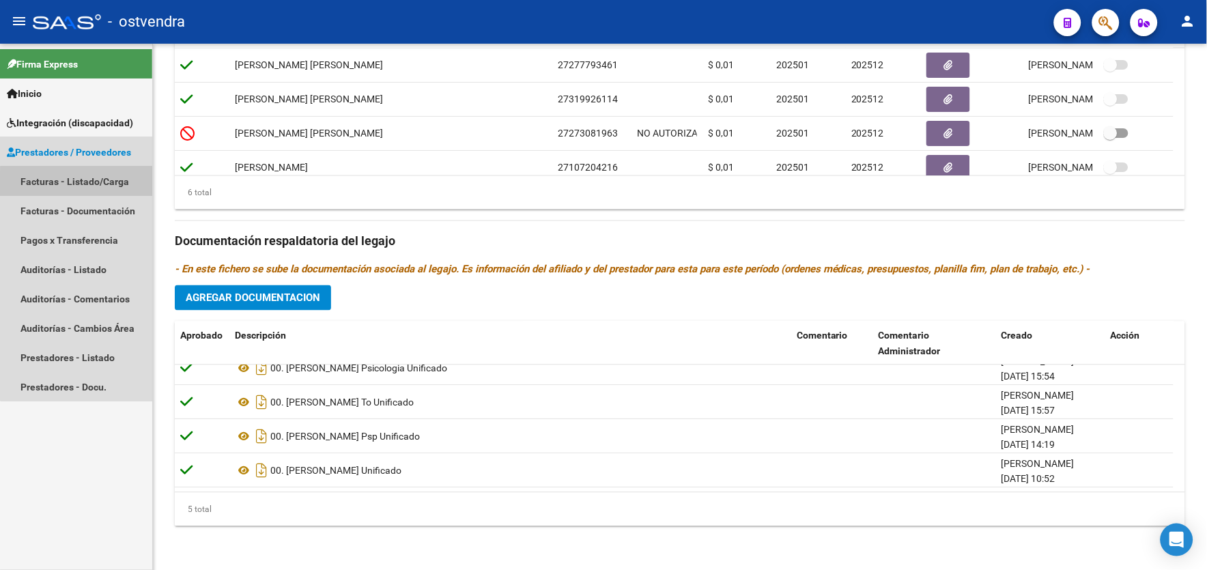
click at [117, 188] on link "Facturas - Listado/Carga" at bounding box center [76, 181] width 152 height 29
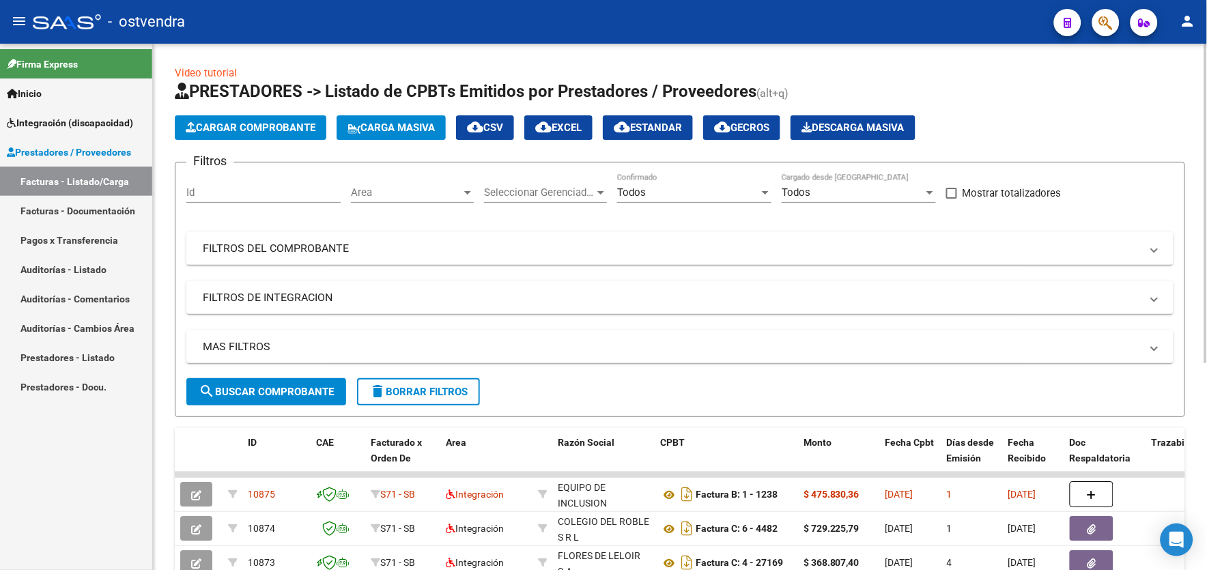
click at [535, 51] on div "Video tutorial PRESTADORES -> Listado de CPBTs Emitidos por Prestadores / Prove…" at bounding box center [680, 473] width 1054 height 858
click at [299, 138] on button "Cargar Comprobante" at bounding box center [251, 127] width 152 height 25
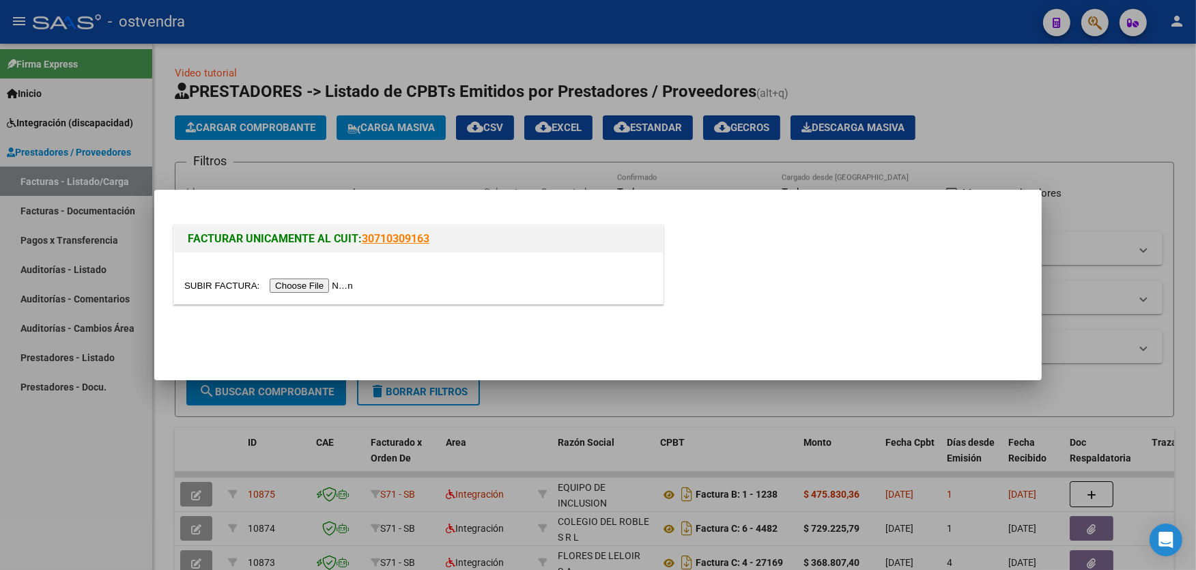
click at [315, 285] on input "file" at bounding box center [270, 286] width 173 height 14
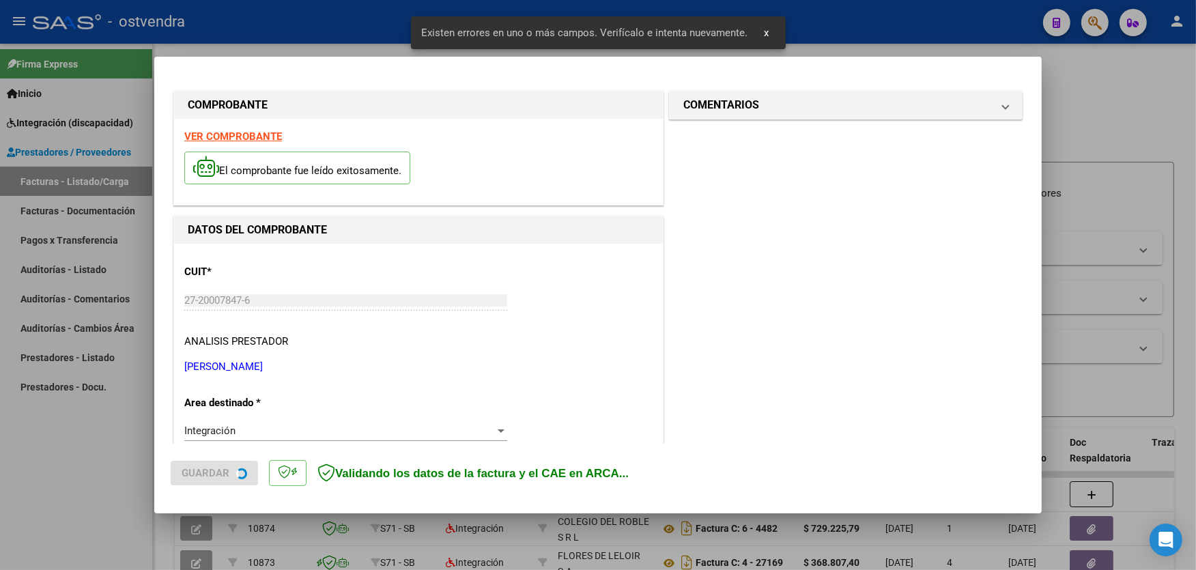
scroll to position [289, 0]
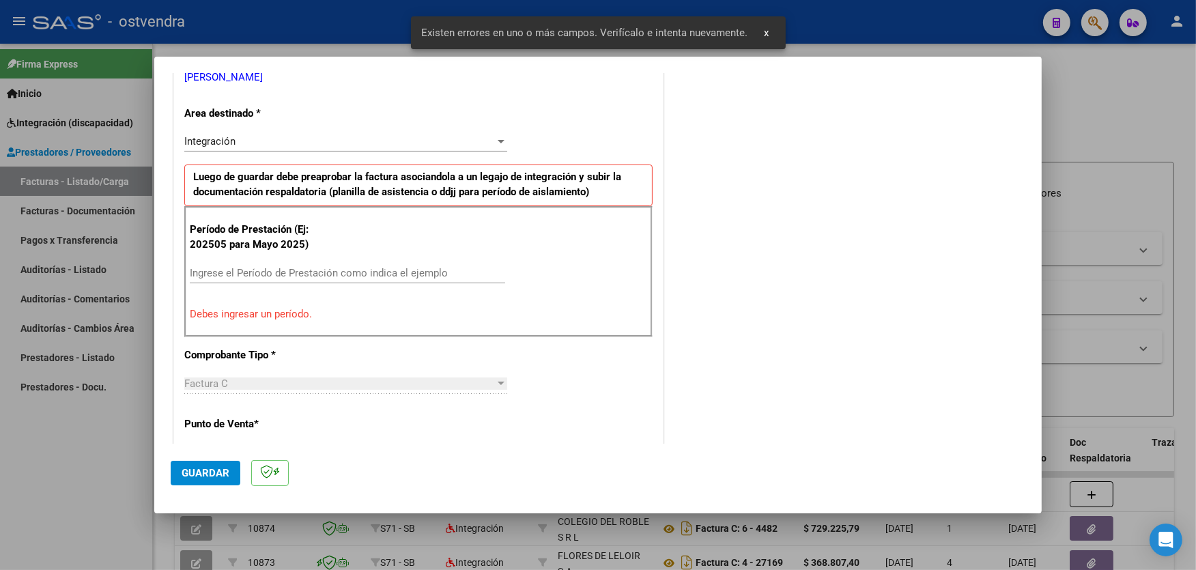
click at [406, 272] on input "Ingrese el Período de Prestación como indica el ejemplo" at bounding box center [347, 273] width 315 height 12
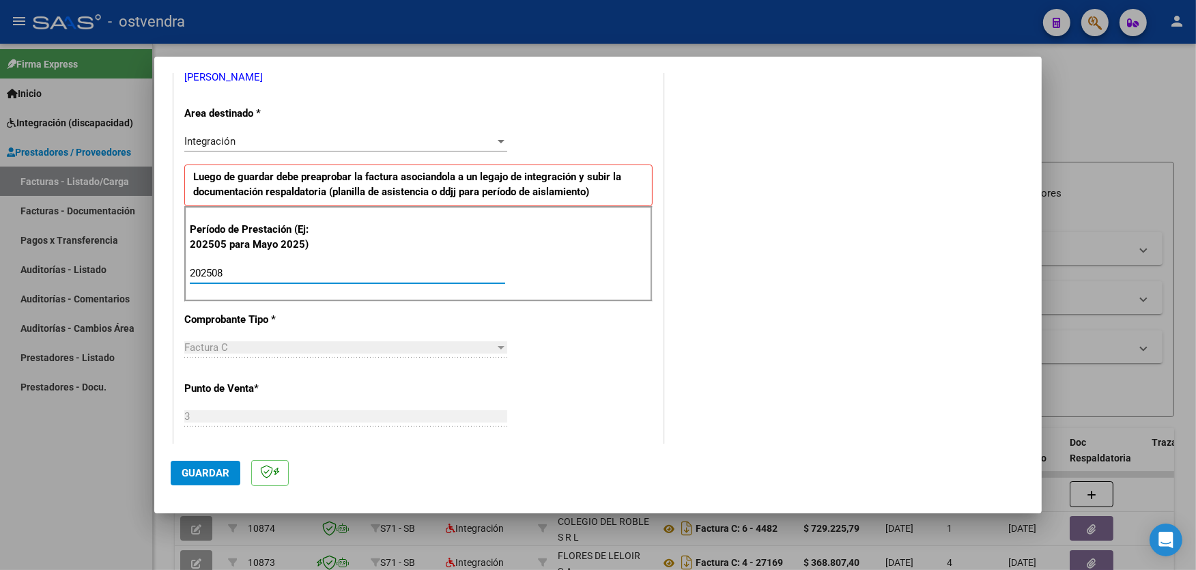
type input "202508"
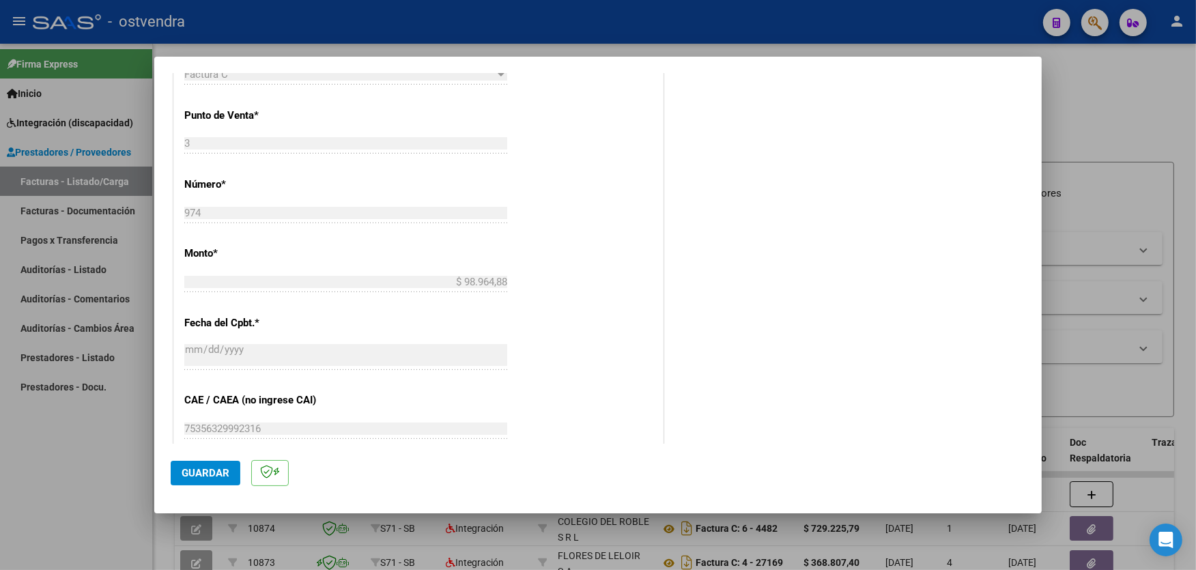
scroll to position [593, 0]
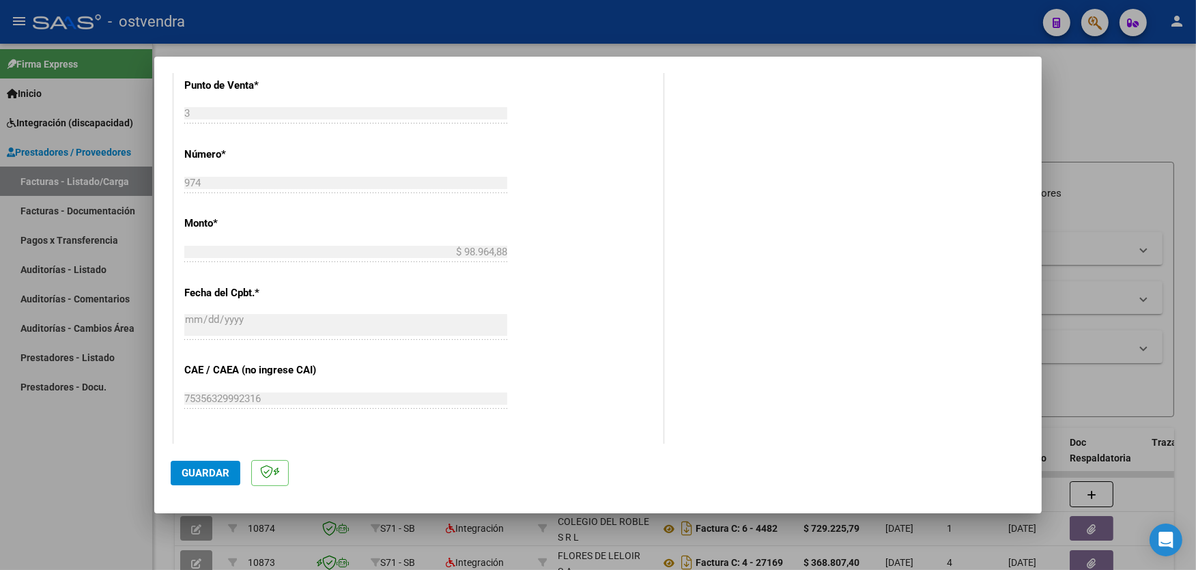
click at [234, 471] on button "Guardar" at bounding box center [206, 473] width 70 height 25
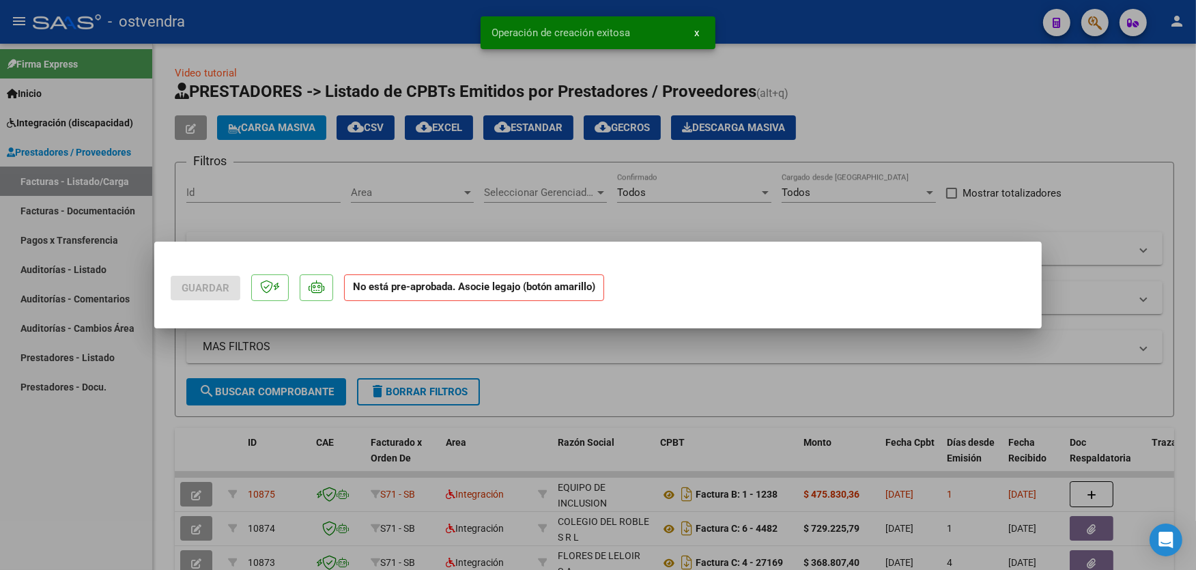
scroll to position [0, 0]
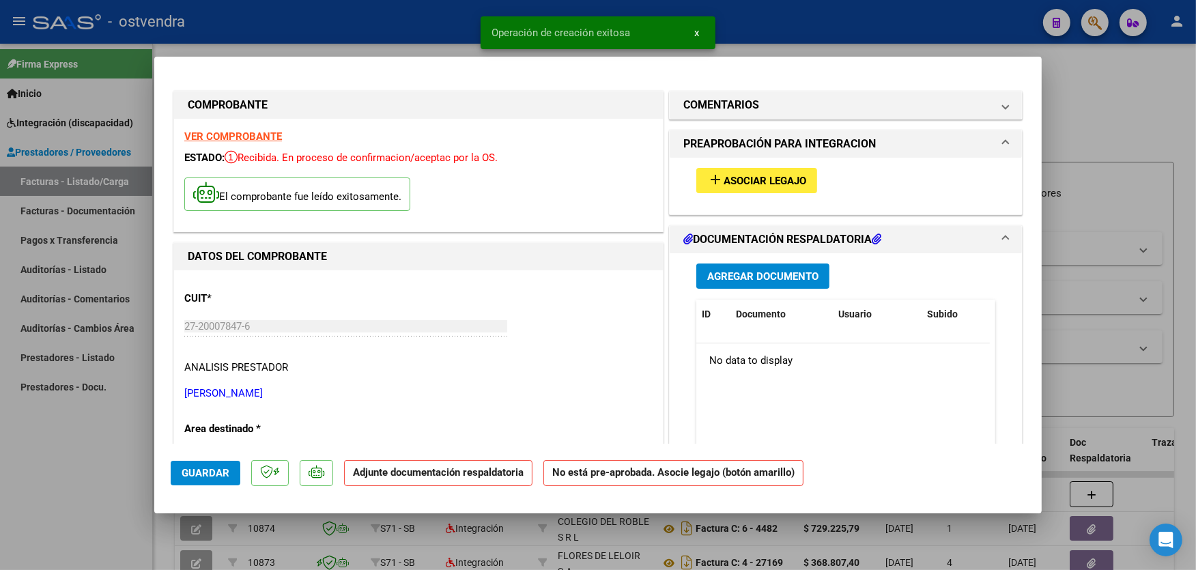
click at [759, 184] on span "Asociar Legajo" at bounding box center [765, 181] width 83 height 12
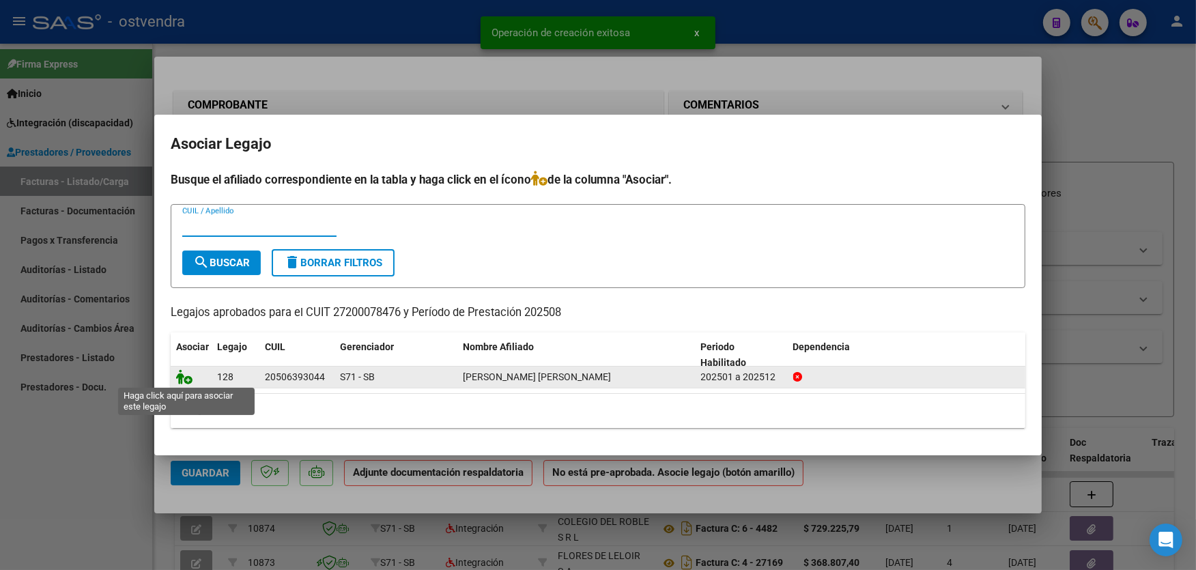
click at [183, 376] on icon at bounding box center [184, 376] width 16 height 15
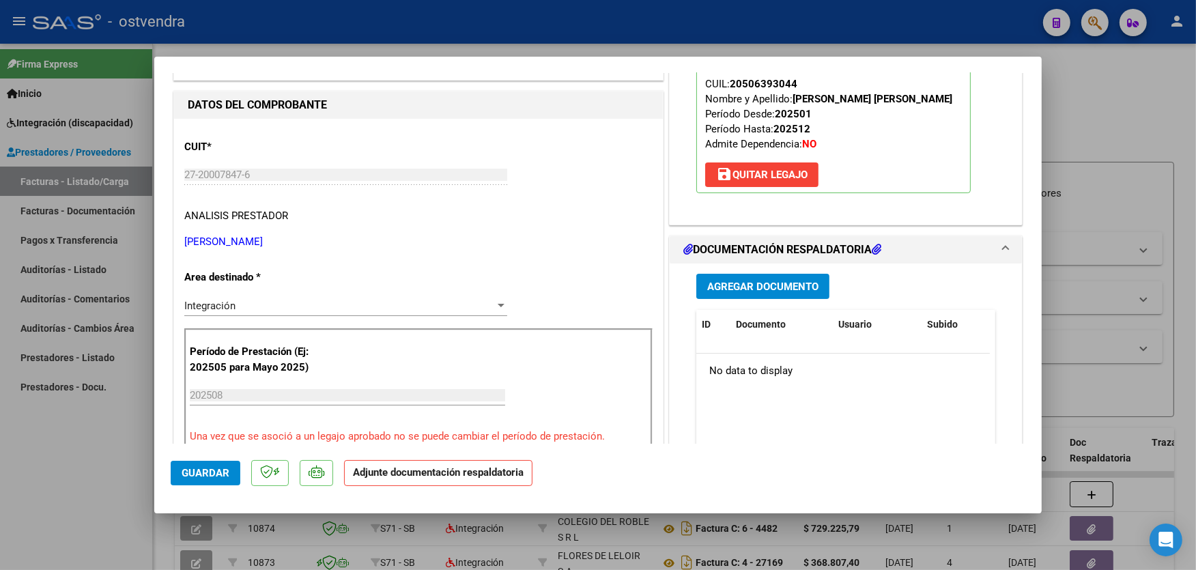
scroll to position [182, 0]
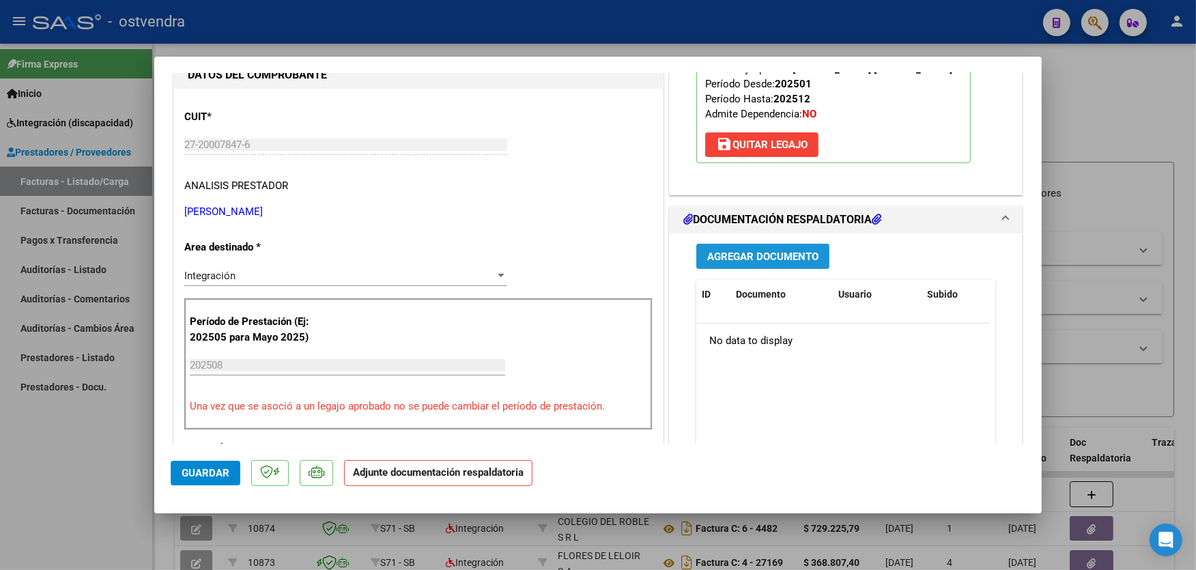
click at [767, 253] on span "Agregar Documento" at bounding box center [762, 257] width 111 height 12
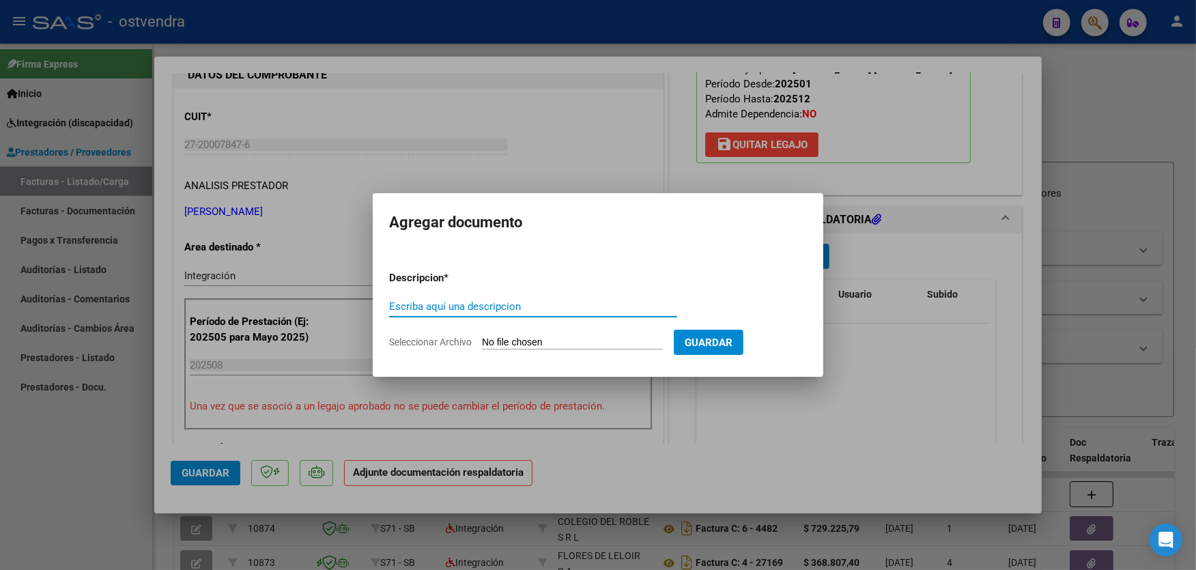
click at [563, 342] on input "Seleccionar Archivo" at bounding box center [572, 343] width 181 height 13
type input "C:\fakepath\ASISTENCIA C-3-974.jpg"
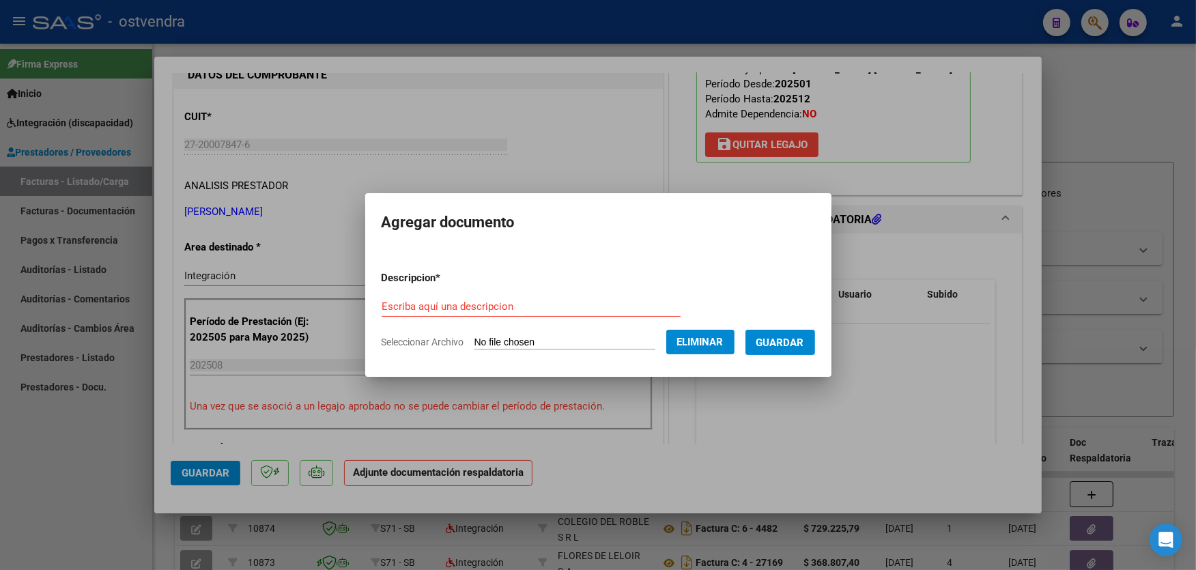
click at [524, 295] on form "Descripcion * Escriba aquí una descripcion Seleccionar Archivo Eliminar Guardar" at bounding box center [599, 310] width 434 height 100
click at [524, 301] on input "Escriba aquí una descripcion" at bounding box center [531, 306] width 299 height 12
type input "PLANILLA DE ASISTENCIA"
click at [772, 332] on button "Guardar" at bounding box center [781, 342] width 70 height 25
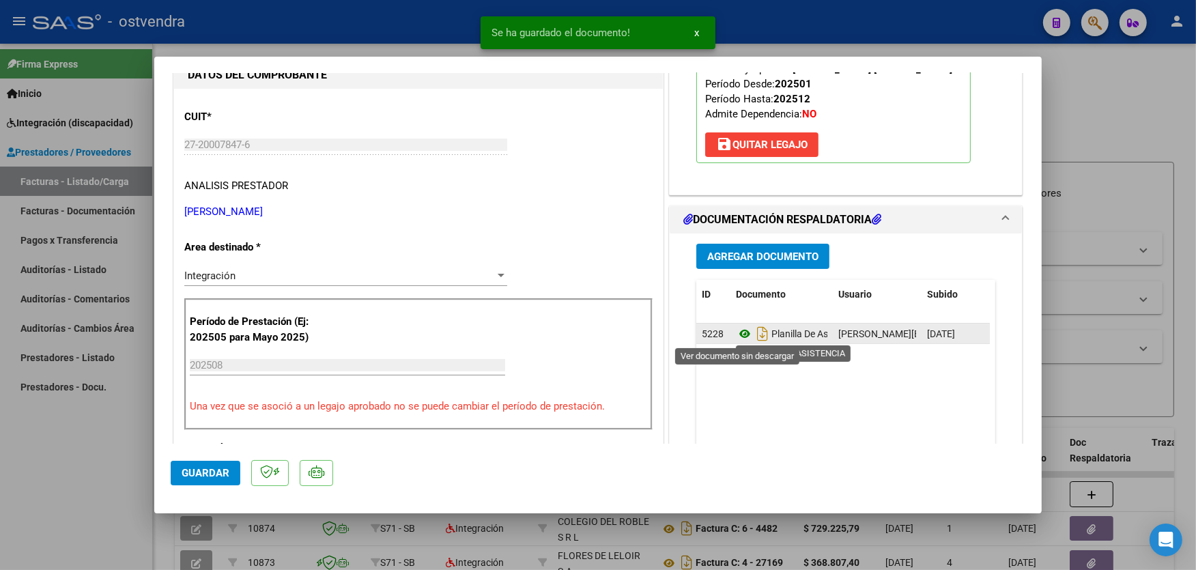
click at [739, 335] on icon at bounding box center [745, 334] width 18 height 16
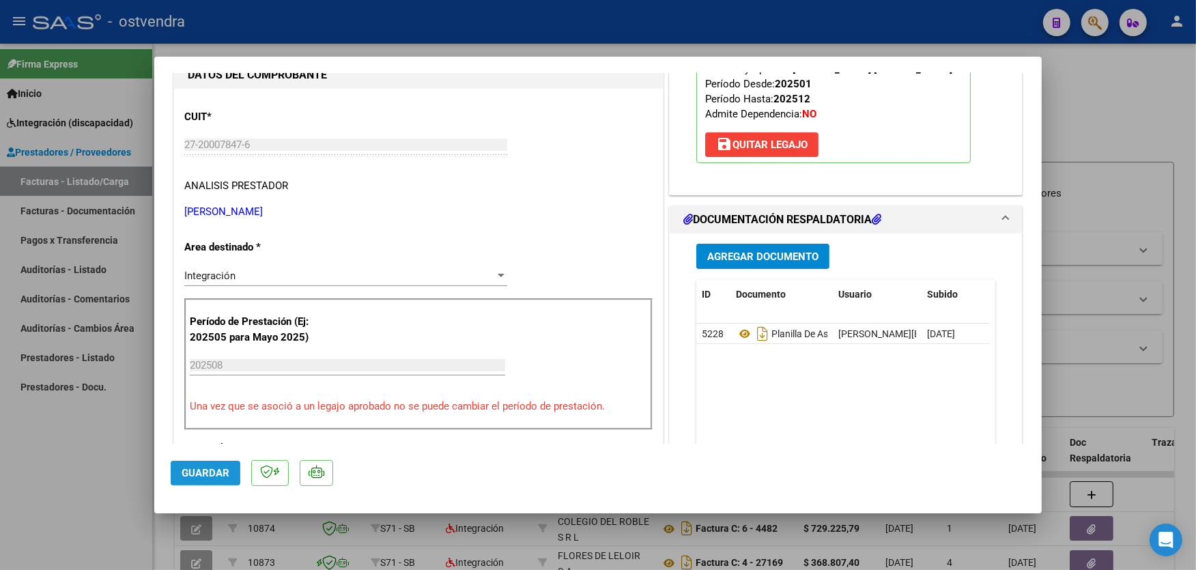
click at [228, 470] on span "Guardar" at bounding box center [206, 473] width 48 height 12
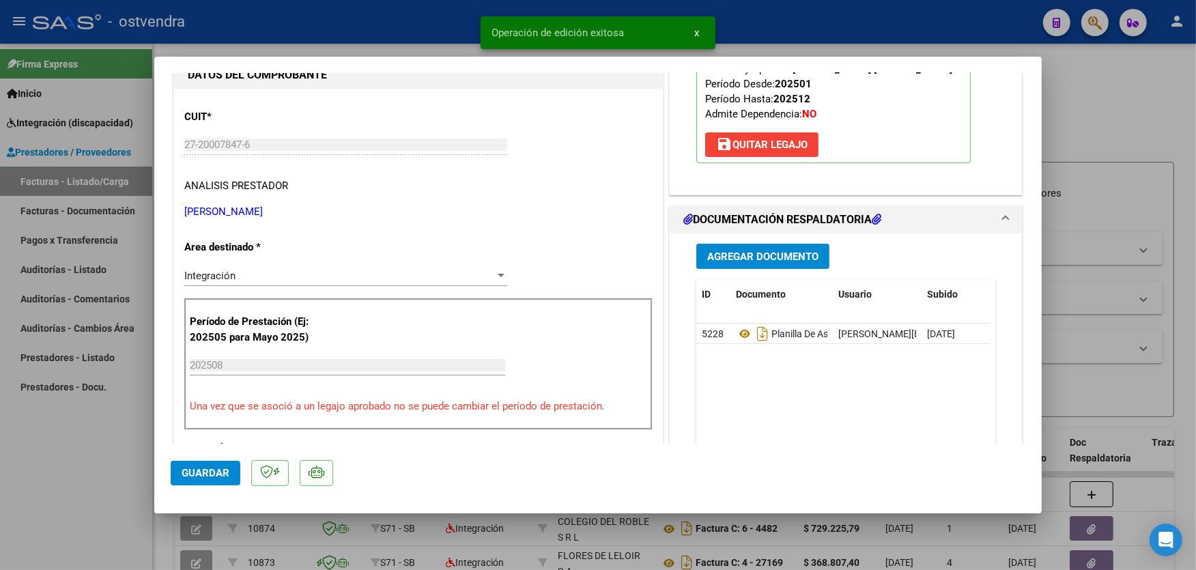
click at [786, 52] on div at bounding box center [598, 285] width 1196 height 570
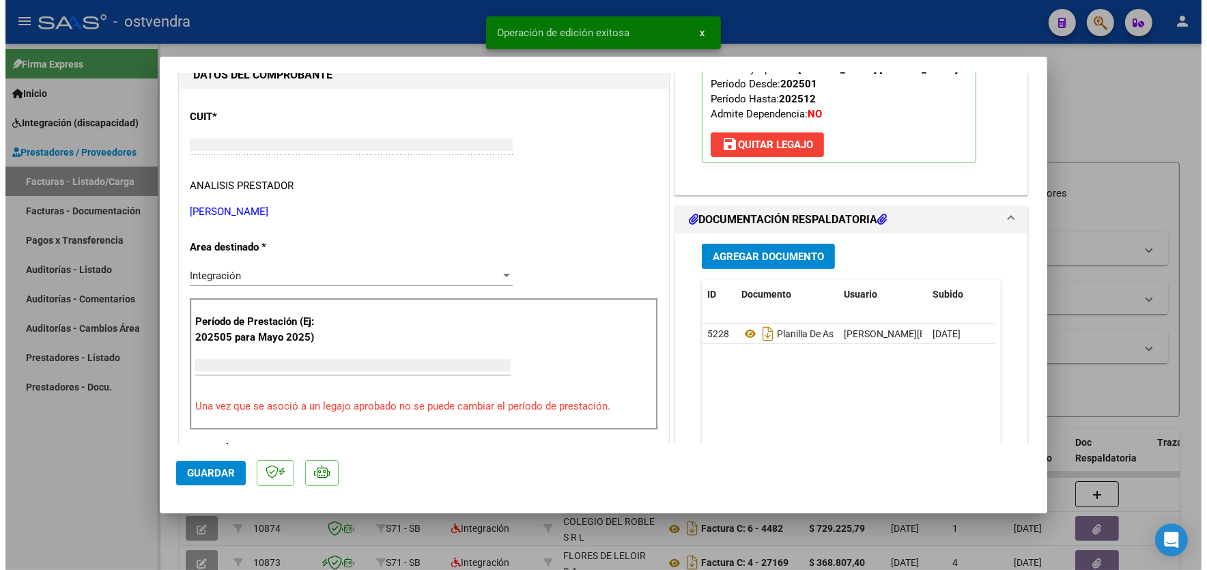
scroll to position [0, 0]
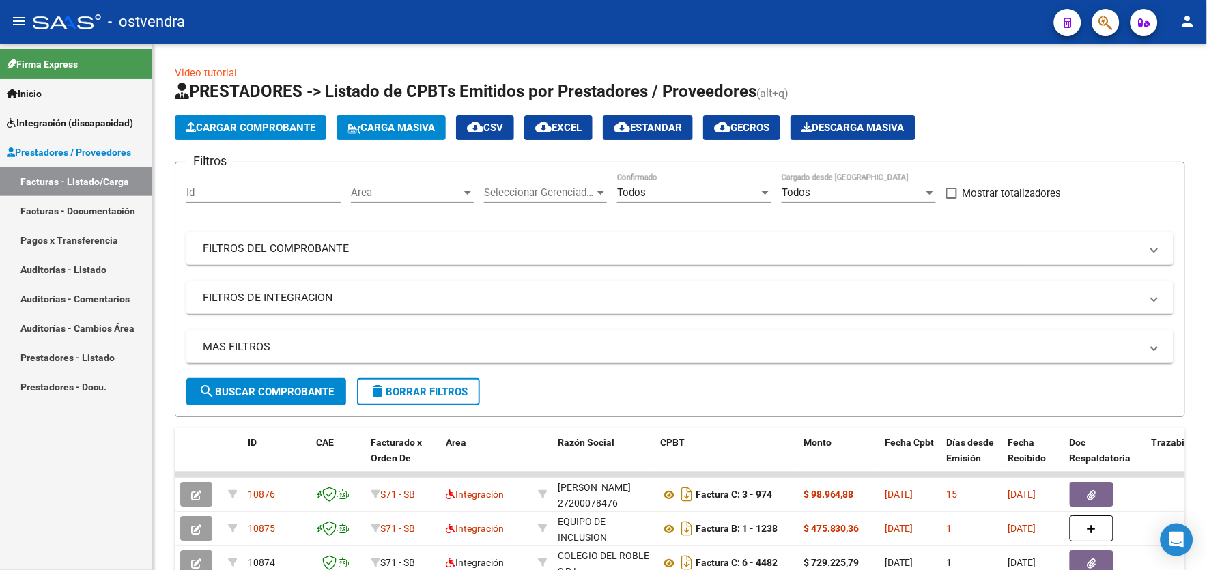
click at [111, 176] on link "Facturas - Listado/Carga" at bounding box center [76, 181] width 152 height 29
click at [94, 124] on span "Integración (discapacidad)" at bounding box center [70, 122] width 126 height 15
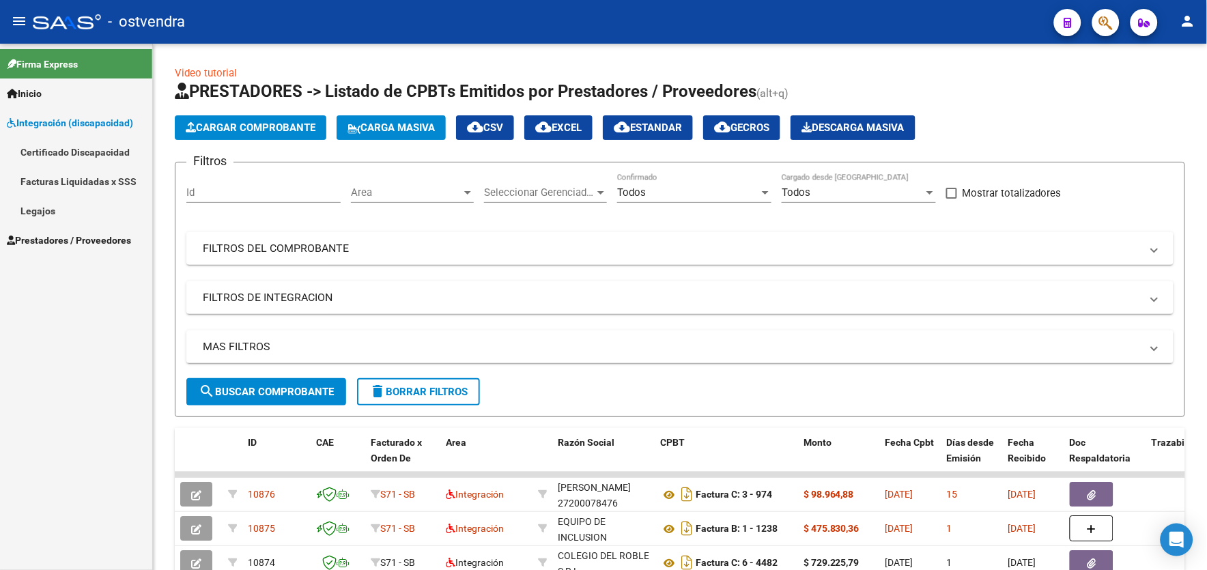
click at [45, 213] on link "Legajos" at bounding box center [76, 210] width 152 height 29
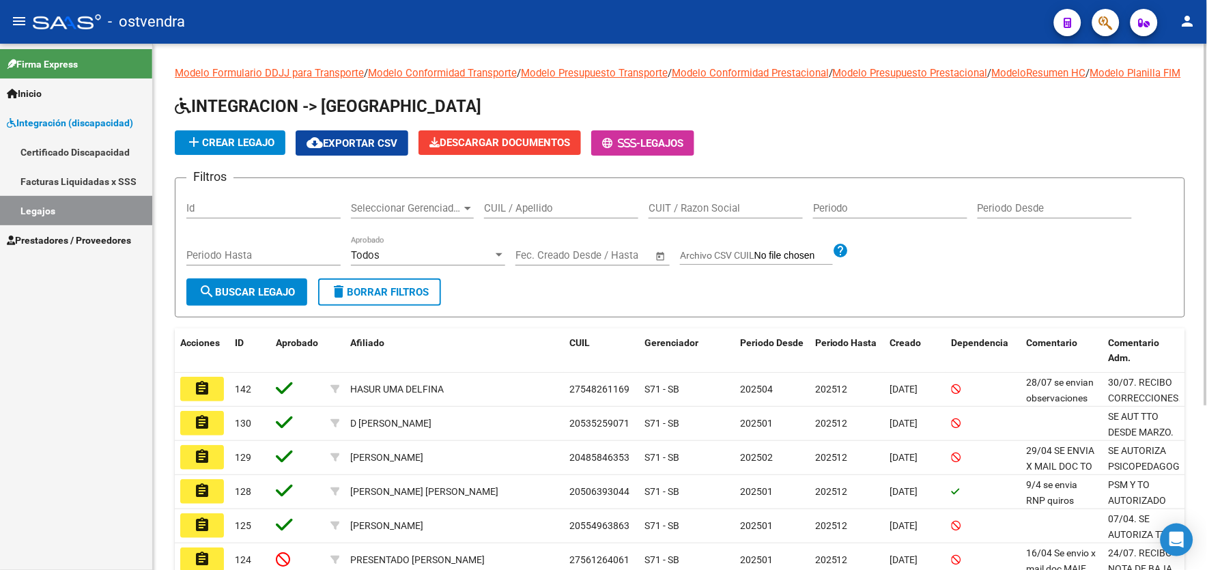
scroll to position [240, 0]
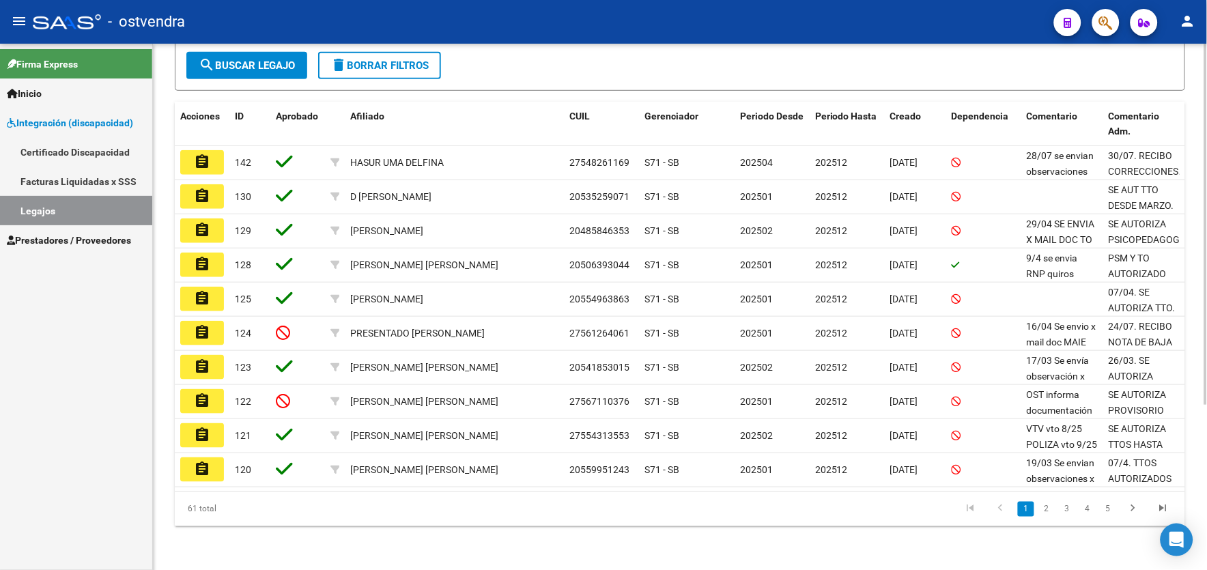
click at [1206, 515] on html "menu - ostvendra person Firma Express Inicio Instructivos Contacto OS Integraci…" at bounding box center [603, 285] width 1207 height 570
click at [1049, 507] on link "2" at bounding box center [1046, 509] width 16 height 15
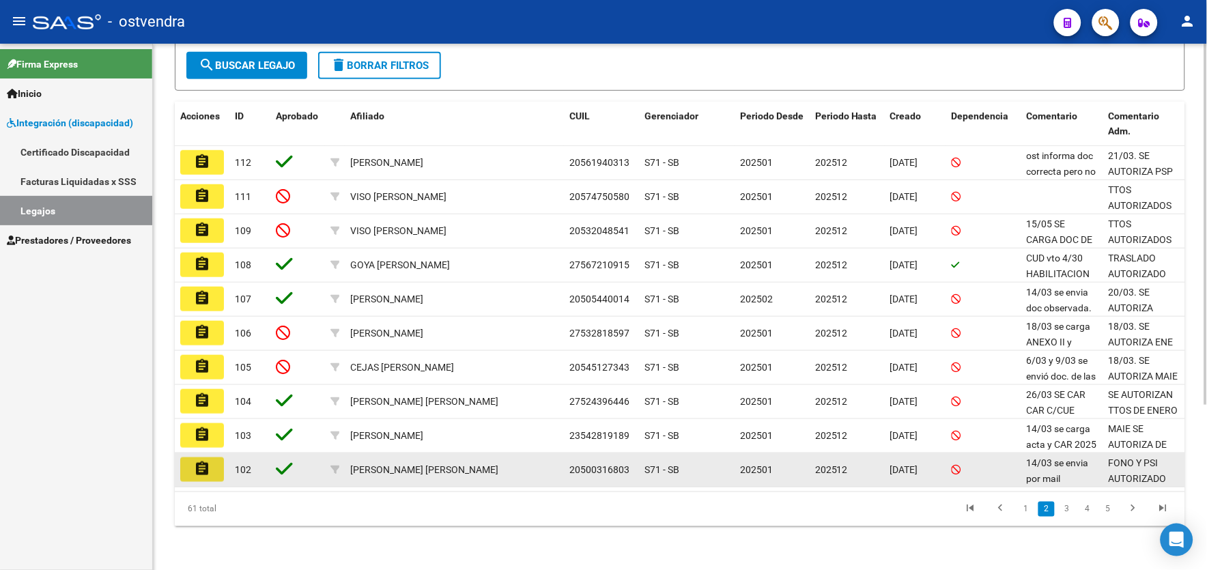
click at [205, 479] on button "assignment" at bounding box center [202, 469] width 44 height 25
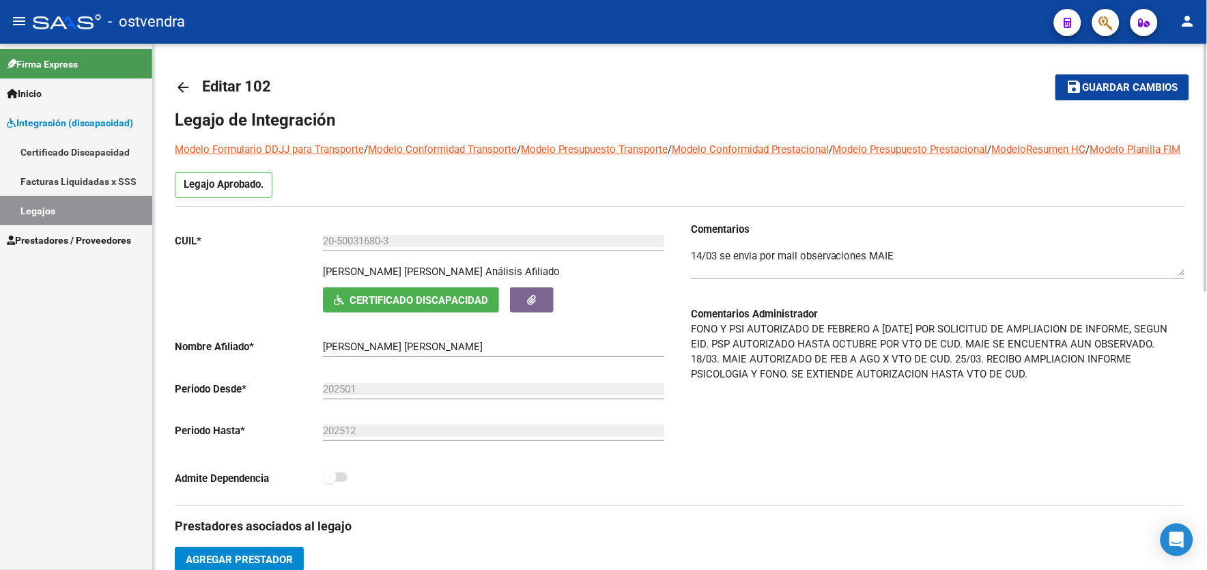
click at [376, 287] on div "[PERSON_NAME] [PERSON_NAME] Análisis Afiliado" at bounding box center [496, 275] width 346 height 23
click at [378, 308] on button "Certificado Discapacidad" at bounding box center [411, 299] width 176 height 25
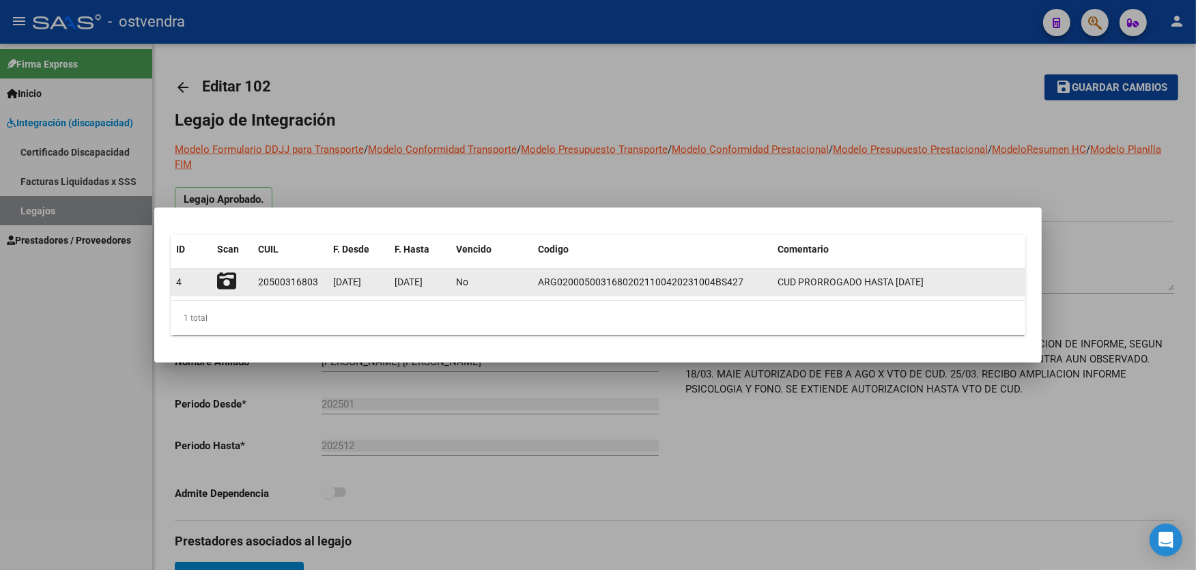
click at [231, 283] on icon at bounding box center [226, 281] width 19 height 19
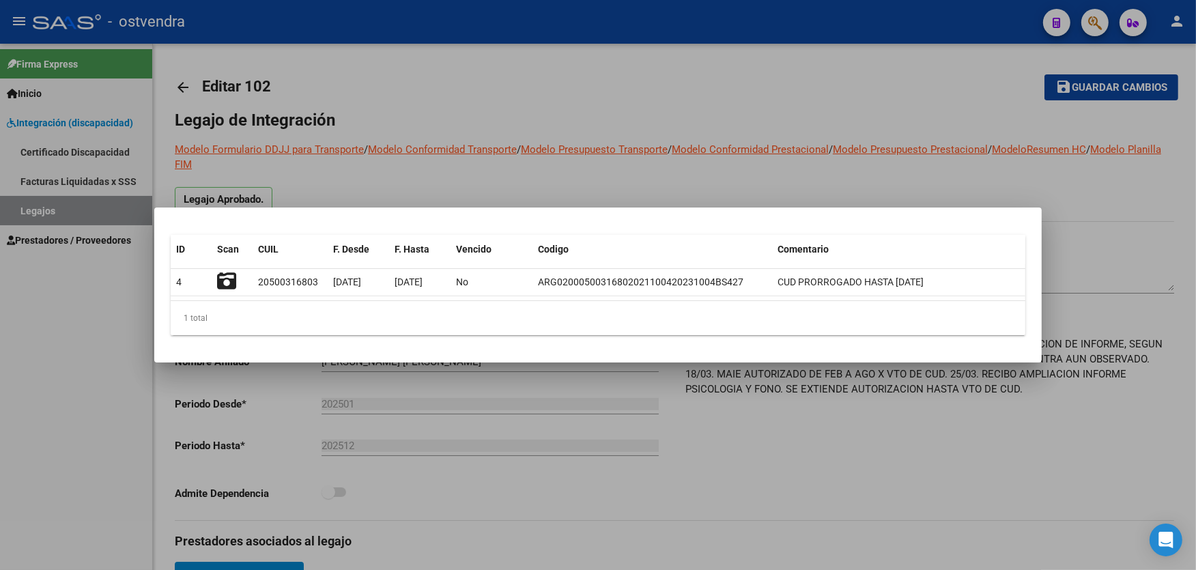
click at [487, 167] on div at bounding box center [598, 285] width 1196 height 570
